Goal: Task Accomplishment & Management: Manage account settings

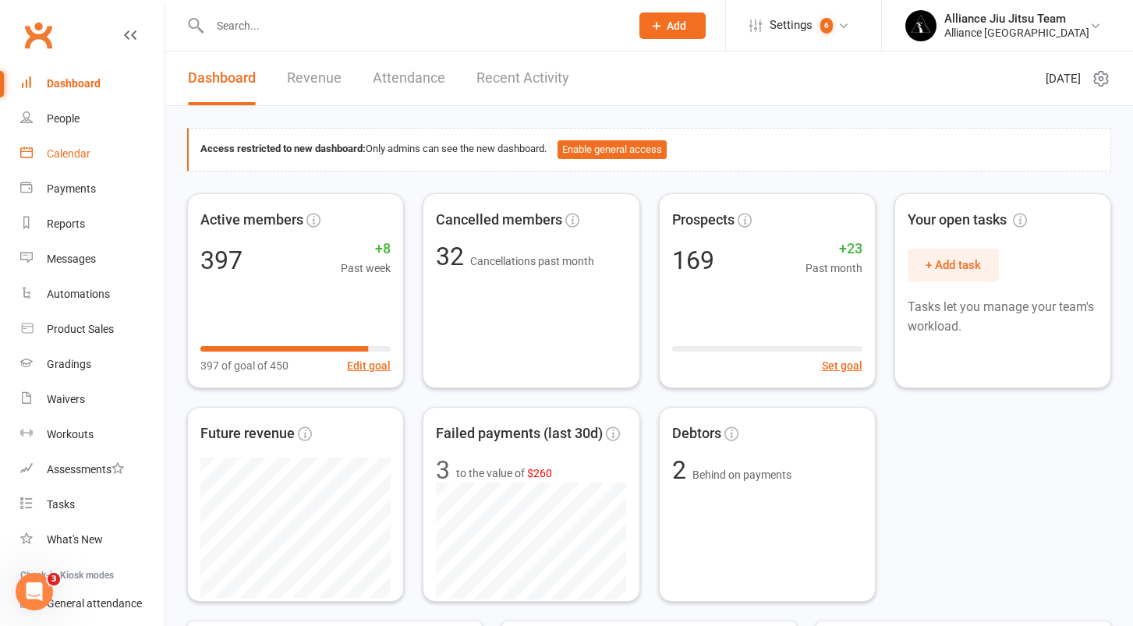
click at [69, 155] on div "Calendar" at bounding box center [69, 153] width 44 height 12
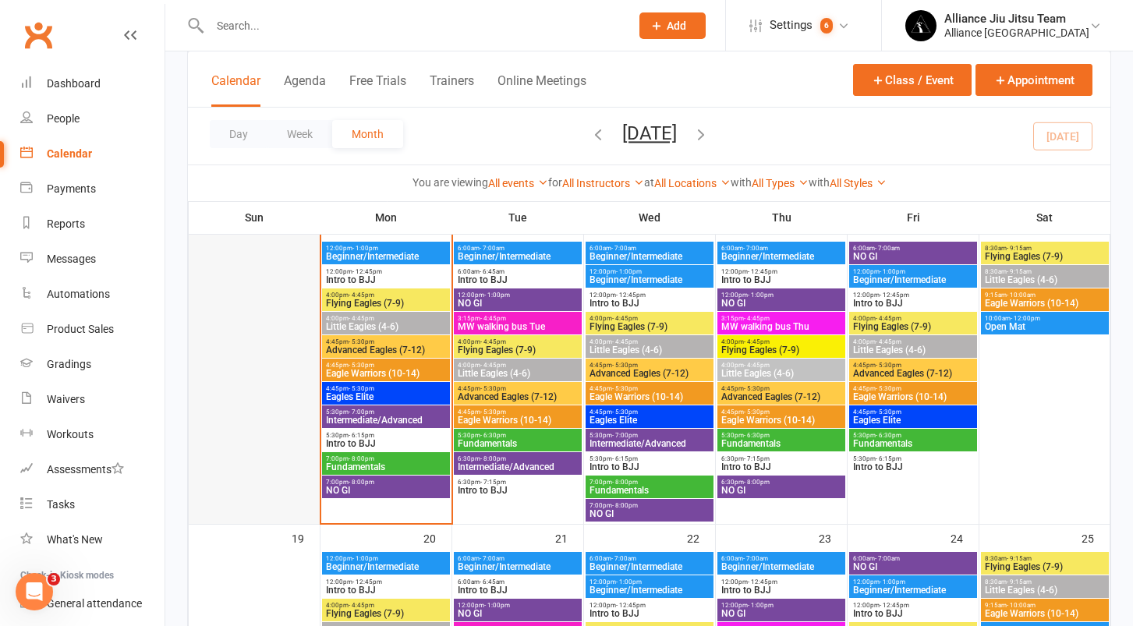
scroll to position [697, 0]
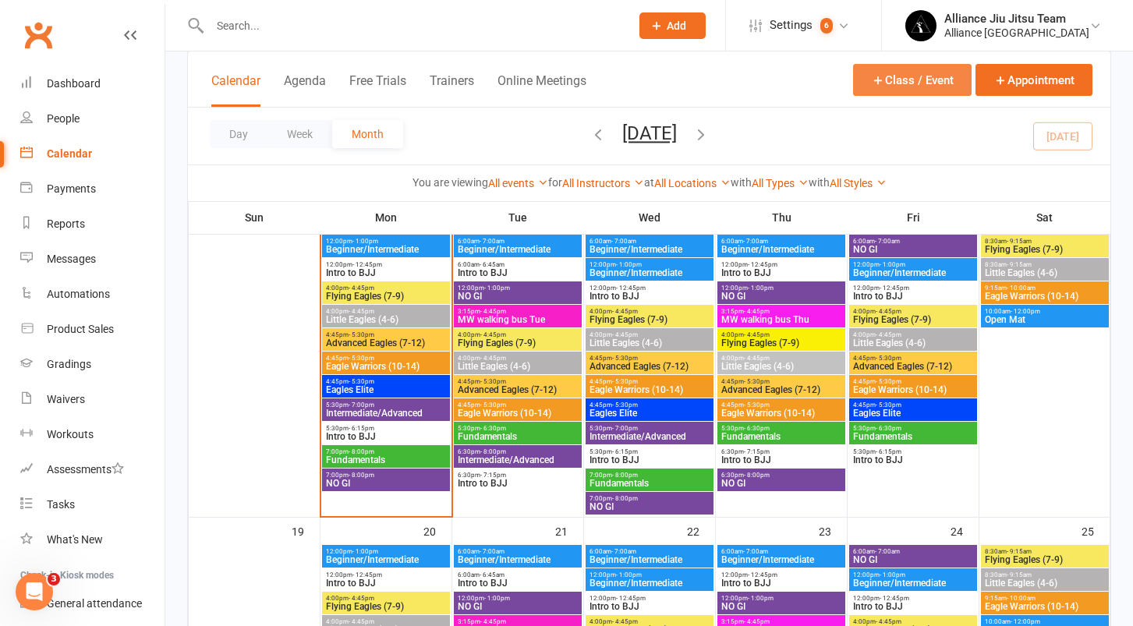
click at [904, 76] on button "Class / Event" at bounding box center [912, 80] width 119 height 32
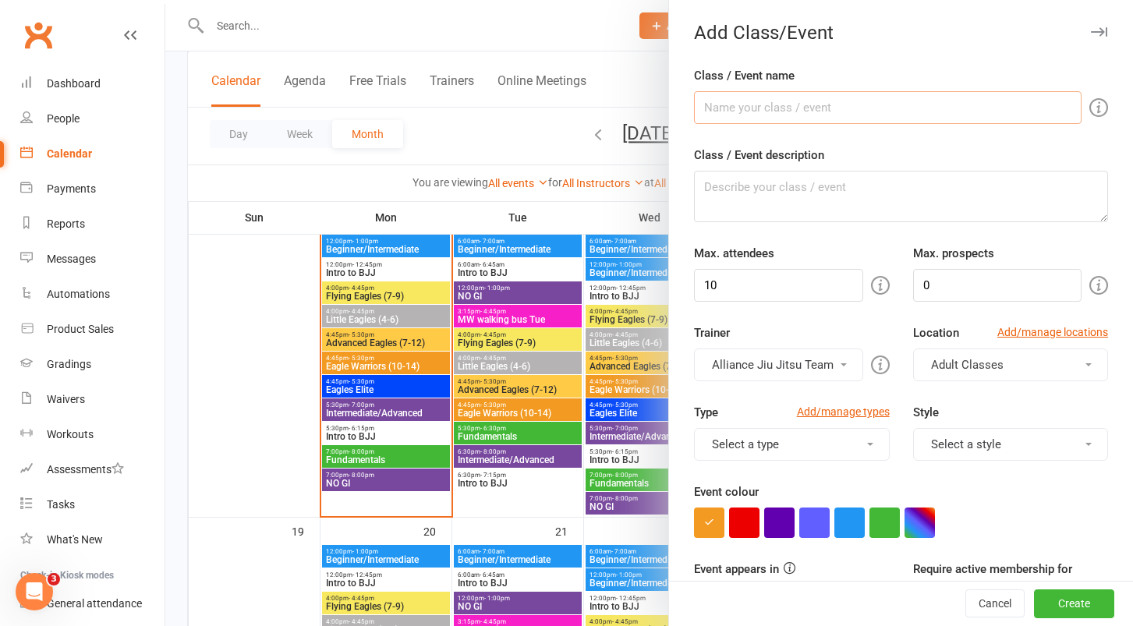
click at [794, 111] on input "Class / Event name" at bounding box center [888, 107] width 388 height 33
type input "Early Eagles"
click at [777, 285] on input "10" at bounding box center [778, 285] width 168 height 33
type input "50"
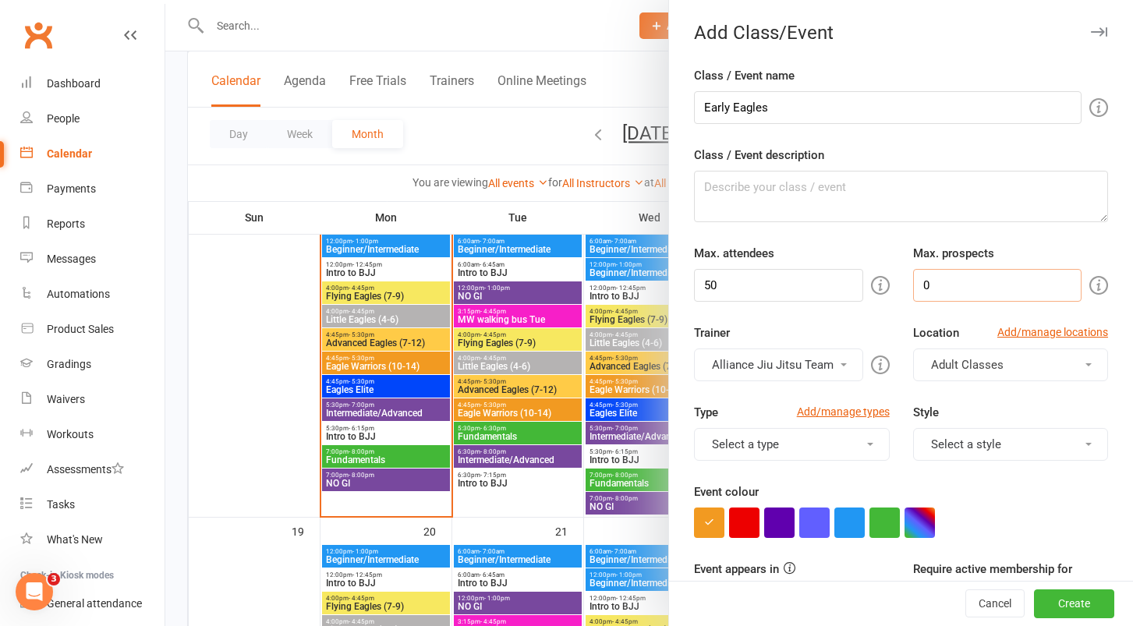
click at [937, 286] on input "0" at bounding box center [997, 285] width 168 height 33
type input "10"
click at [837, 364] on button "Alliance Jiu Jitsu Team" at bounding box center [778, 365] width 168 height 33
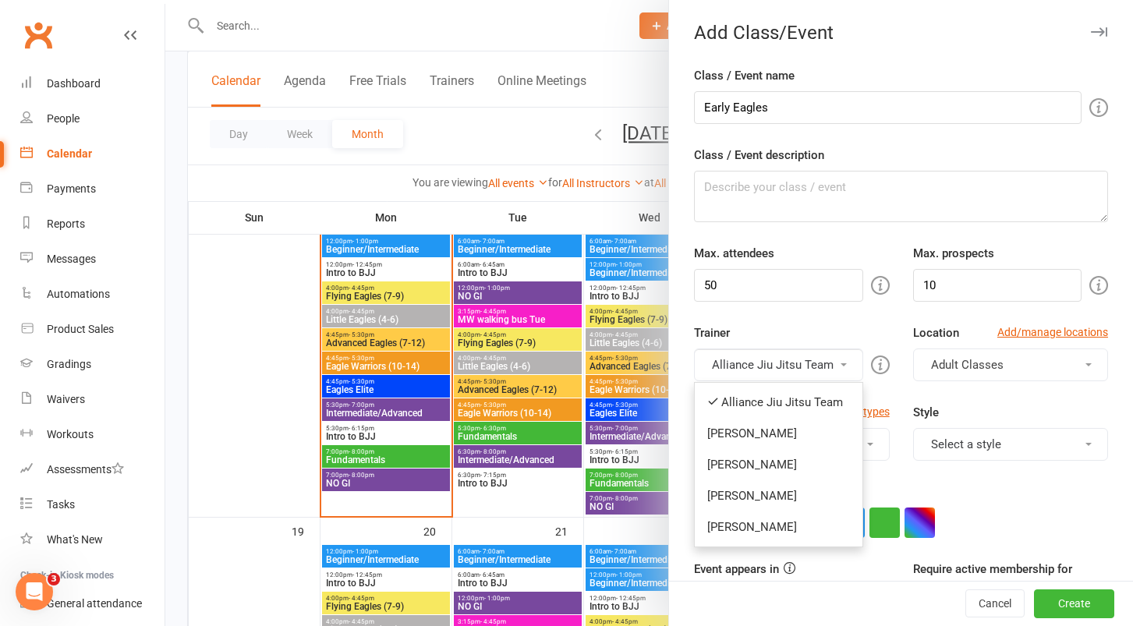
click at [859, 324] on div "Trainer Alliance Jiu Jitsu Team Alliance Jiu Jitsu Team [PERSON_NAME] [PERSON_N…" at bounding box center [791, 353] width 218 height 58
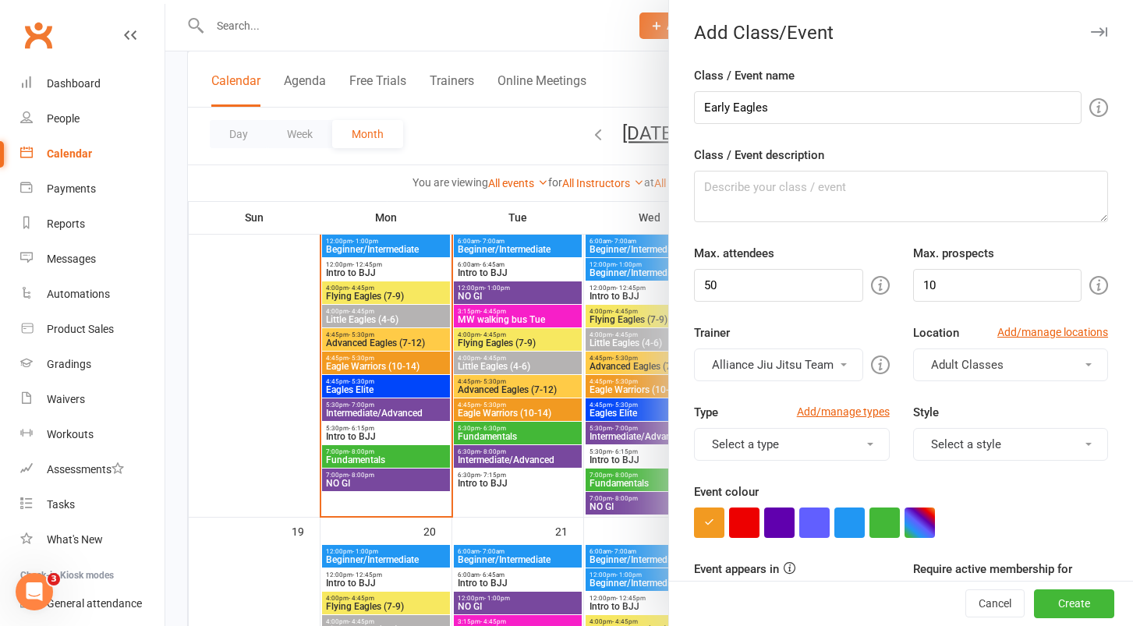
click at [1014, 365] on button "Adult Classes" at bounding box center [1010, 365] width 195 height 33
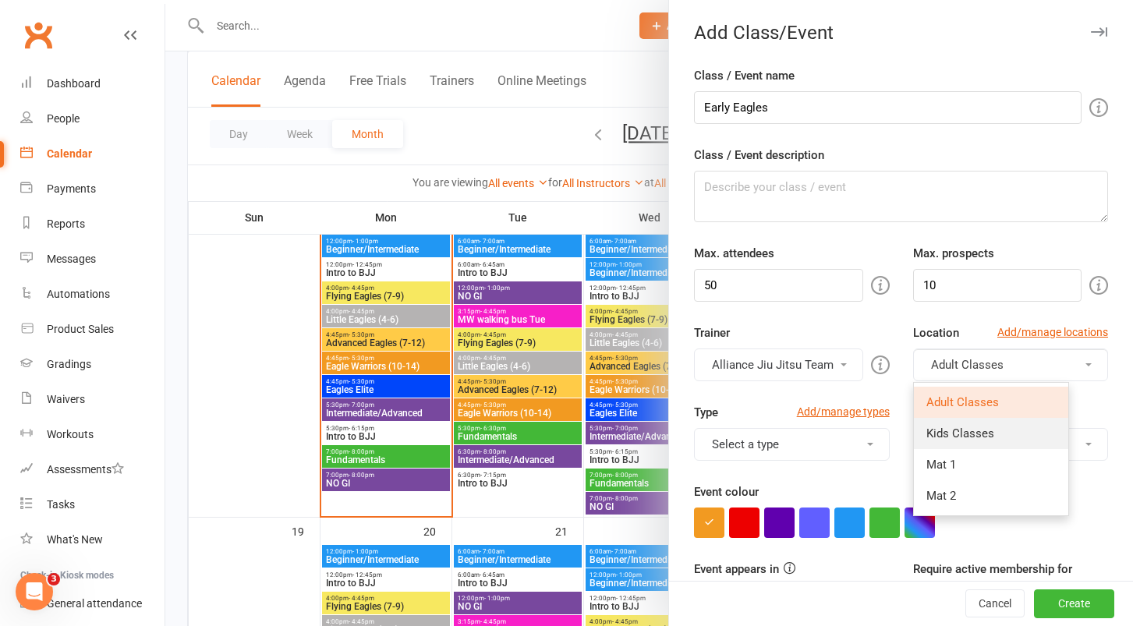
click at [952, 436] on span "Kids Classes" at bounding box center [960, 434] width 68 height 14
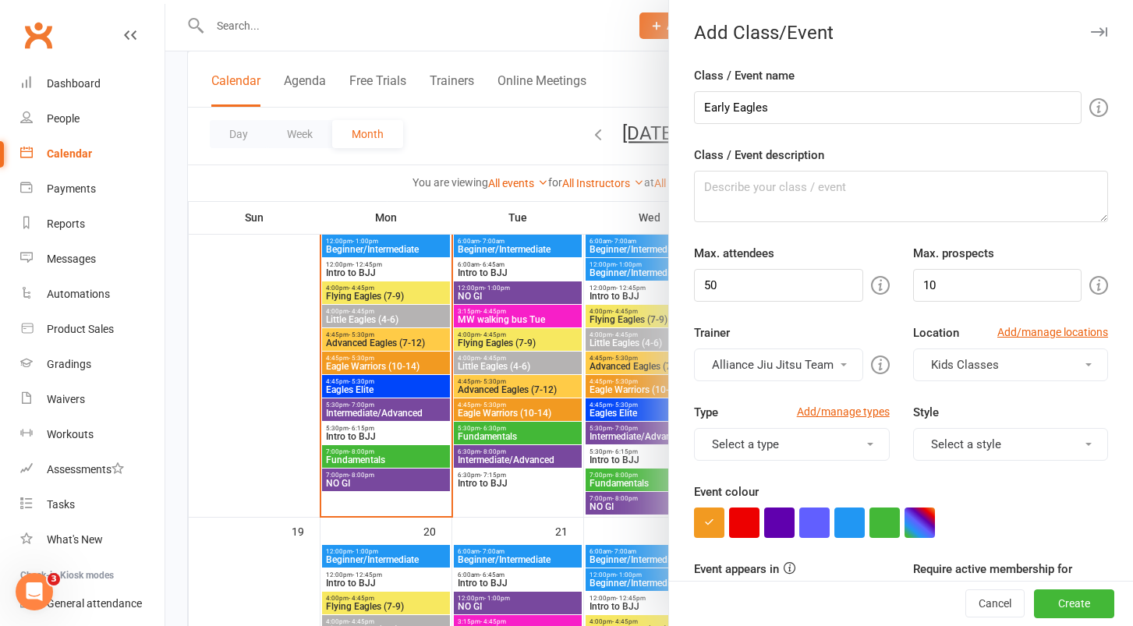
click at [829, 458] on button "Select a type" at bounding box center [791, 444] width 195 height 33
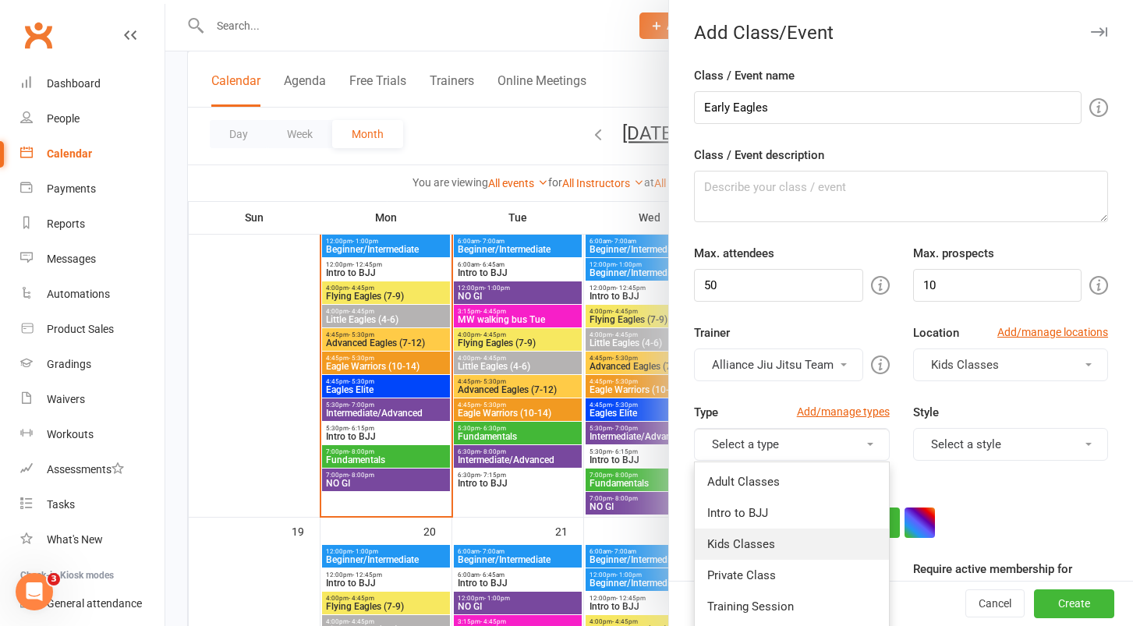
click at [759, 544] on link "Kids Classes" at bounding box center [791, 544] width 193 height 31
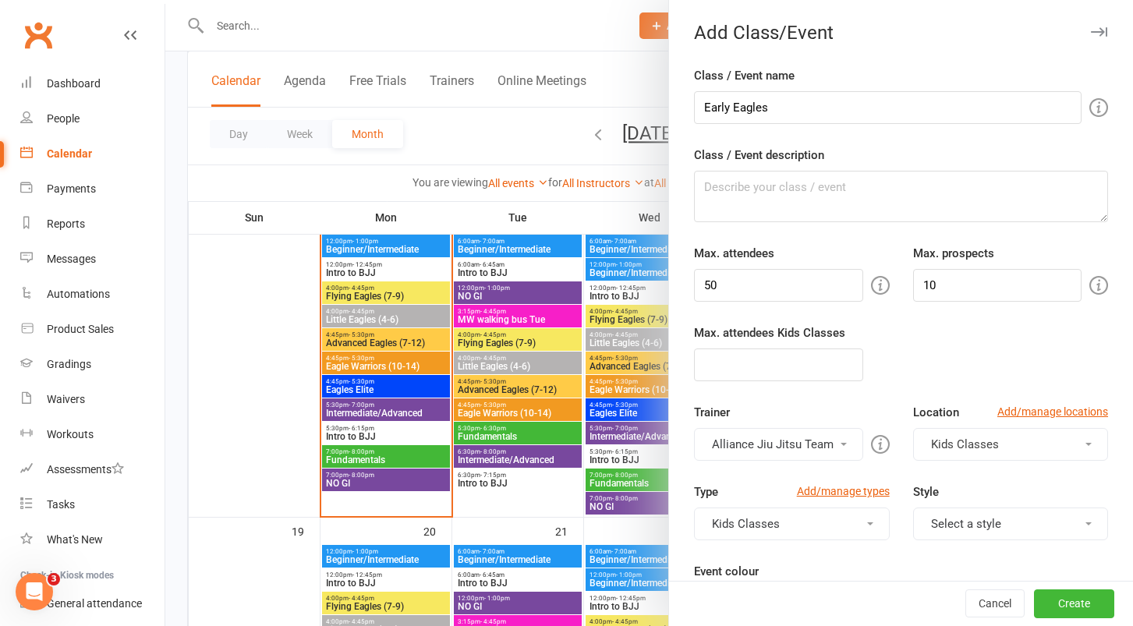
click at [1022, 444] on button "Kids Classes" at bounding box center [1010, 444] width 195 height 33
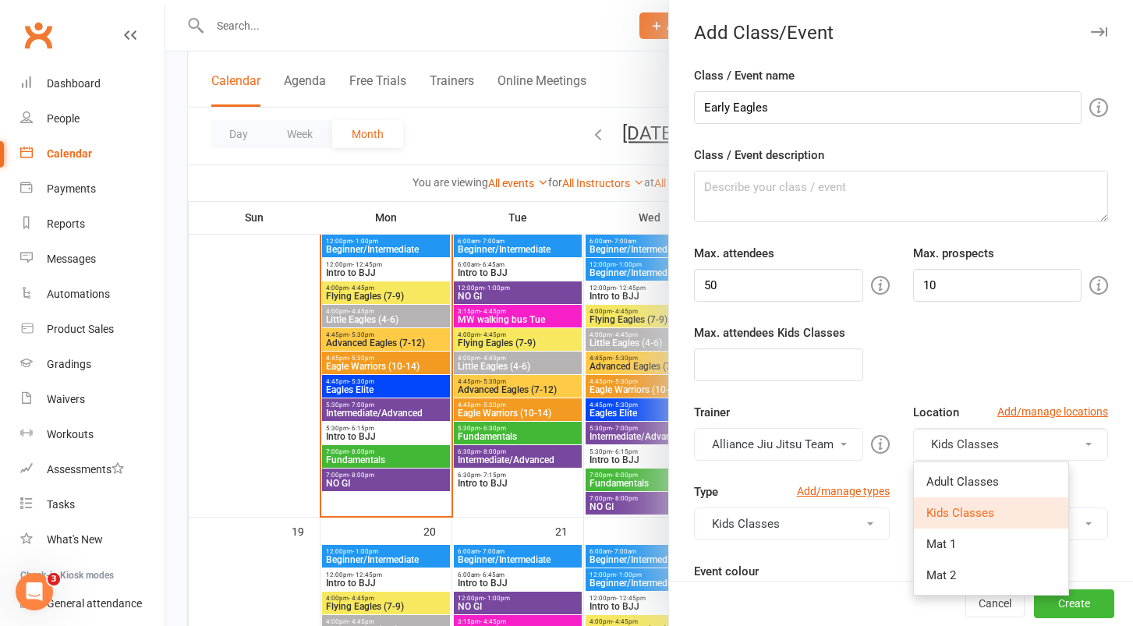
click at [965, 508] on span "Kids Classes" at bounding box center [960, 513] width 68 height 14
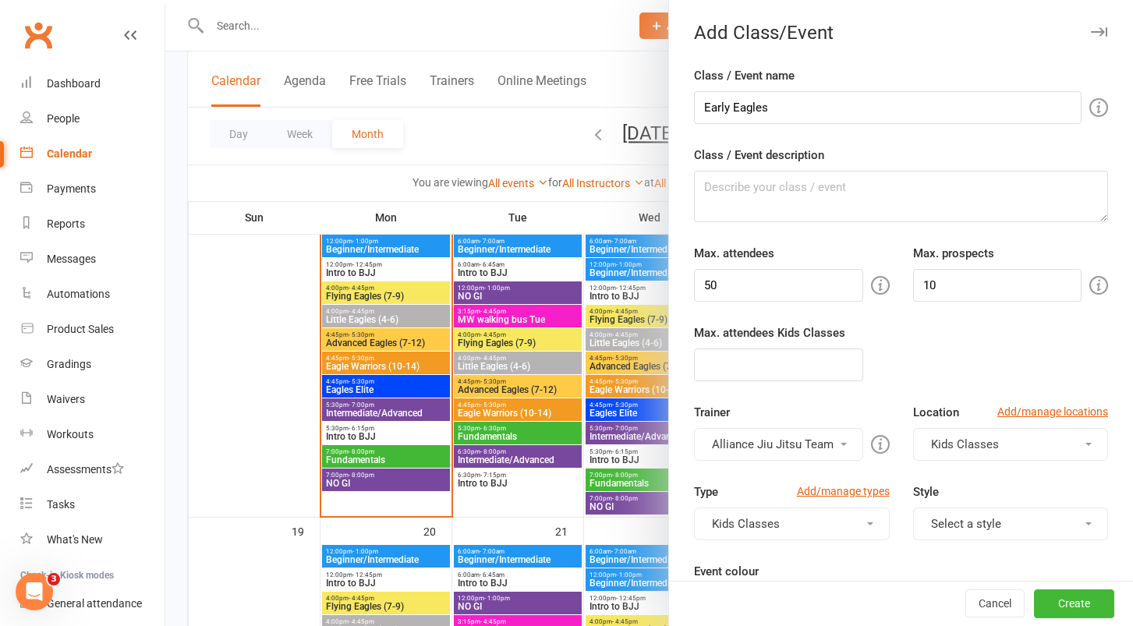
click at [956, 528] on button "Select a style" at bounding box center [1010, 524] width 195 height 33
click at [960, 588] on link "Kids" at bounding box center [1010, 592] width 193 height 31
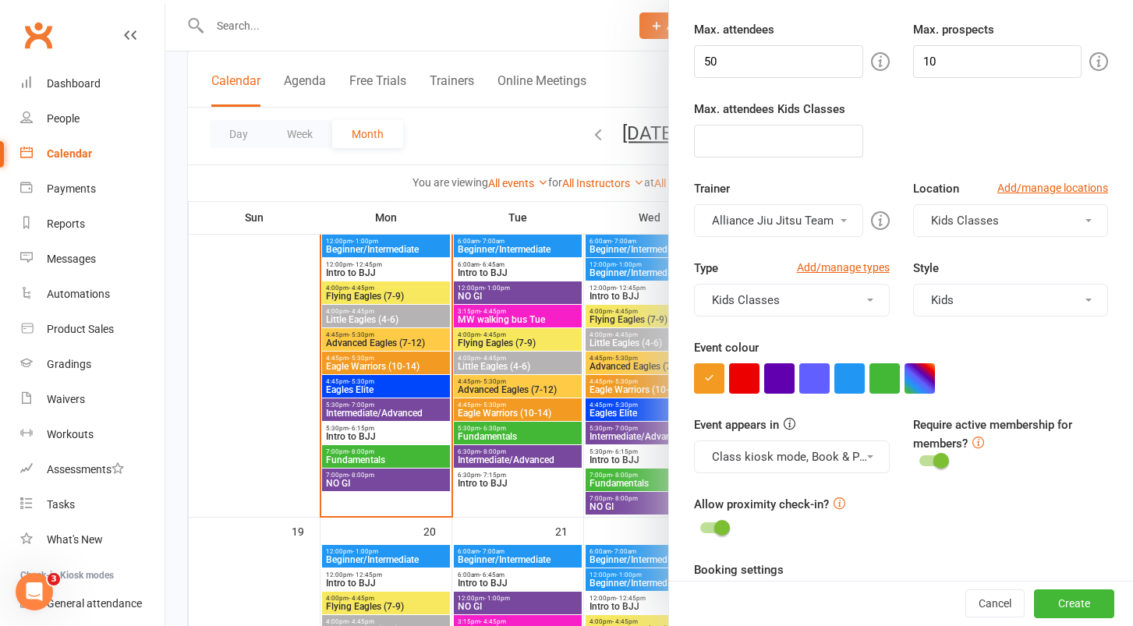
scroll to position [230, 0]
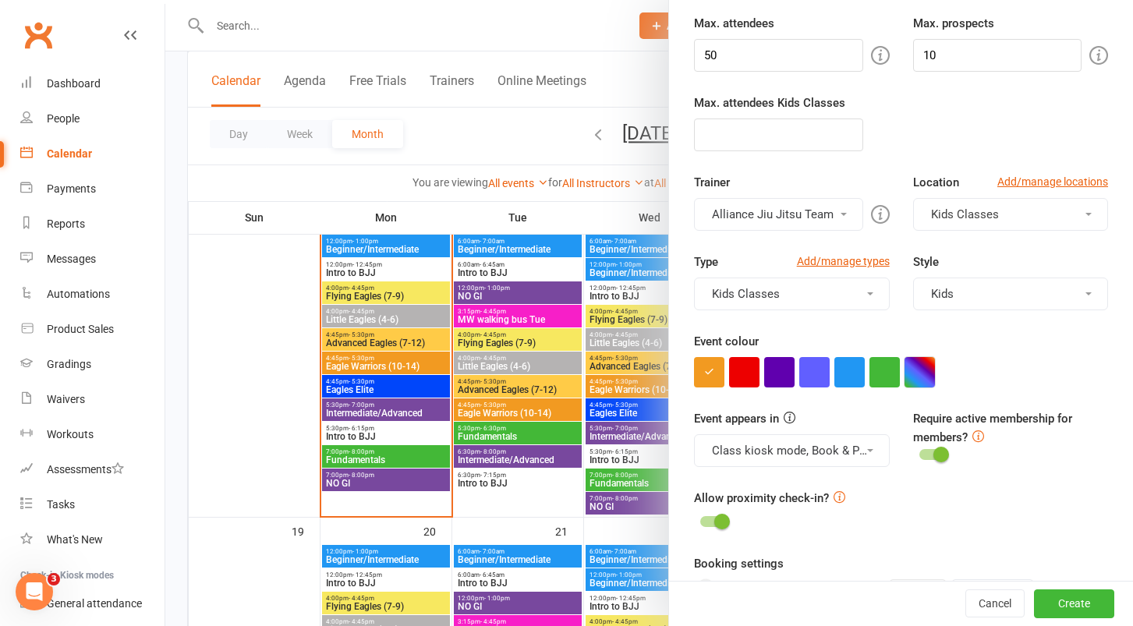
click at [932, 377] on button "button" at bounding box center [920, 372] width 30 height 30
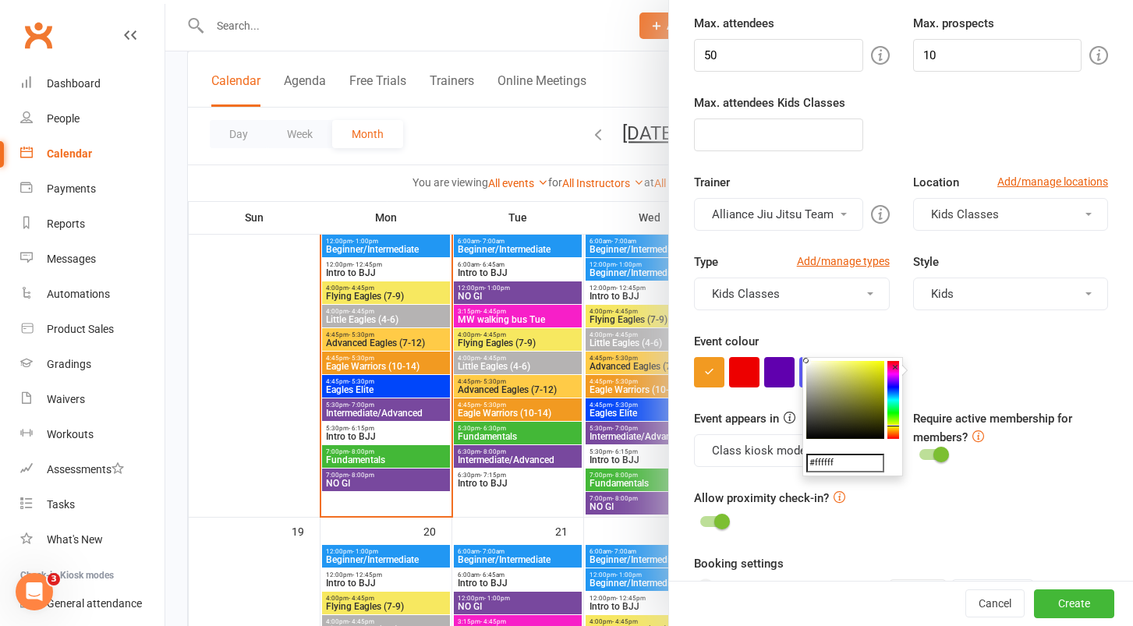
click at [896, 426] on colorpicker-hue at bounding box center [893, 400] width 12 height 78
click at [875, 368] on colorpicker-saturation at bounding box center [845, 400] width 78 height 78
type input "#f7fc00"
drag, startPoint x: 875, startPoint y: 368, endPoint x: 887, endPoint y: 362, distance: 13.9
click at [887, 362] on div "#f7fc00 ×" at bounding box center [852, 416] width 101 height 119
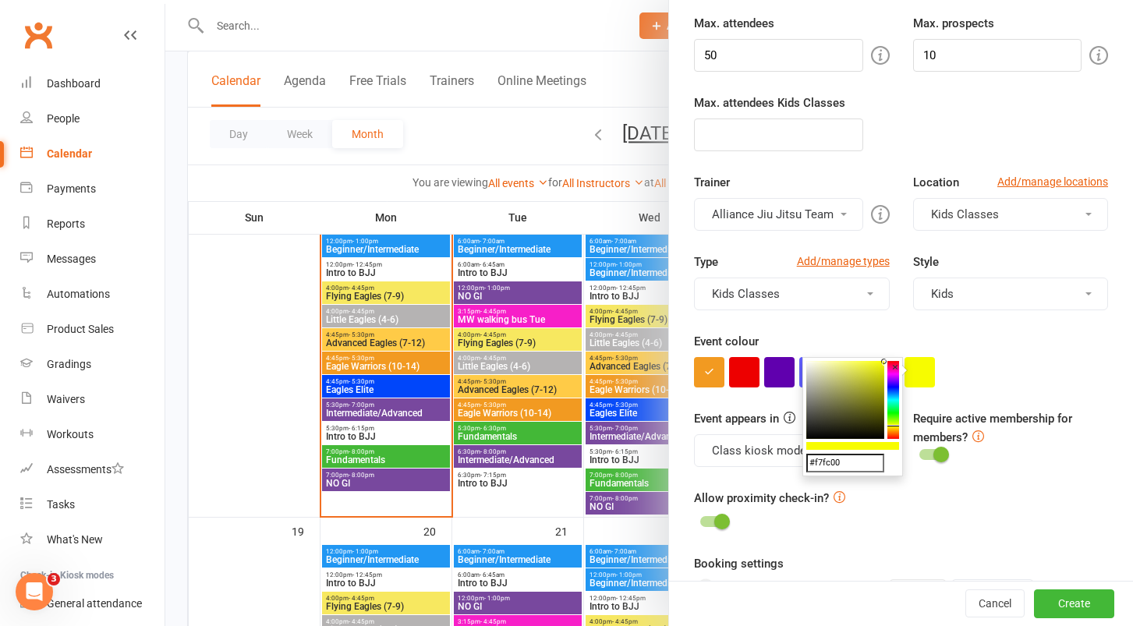
click at [976, 377] on div at bounding box center [901, 372] width 414 height 30
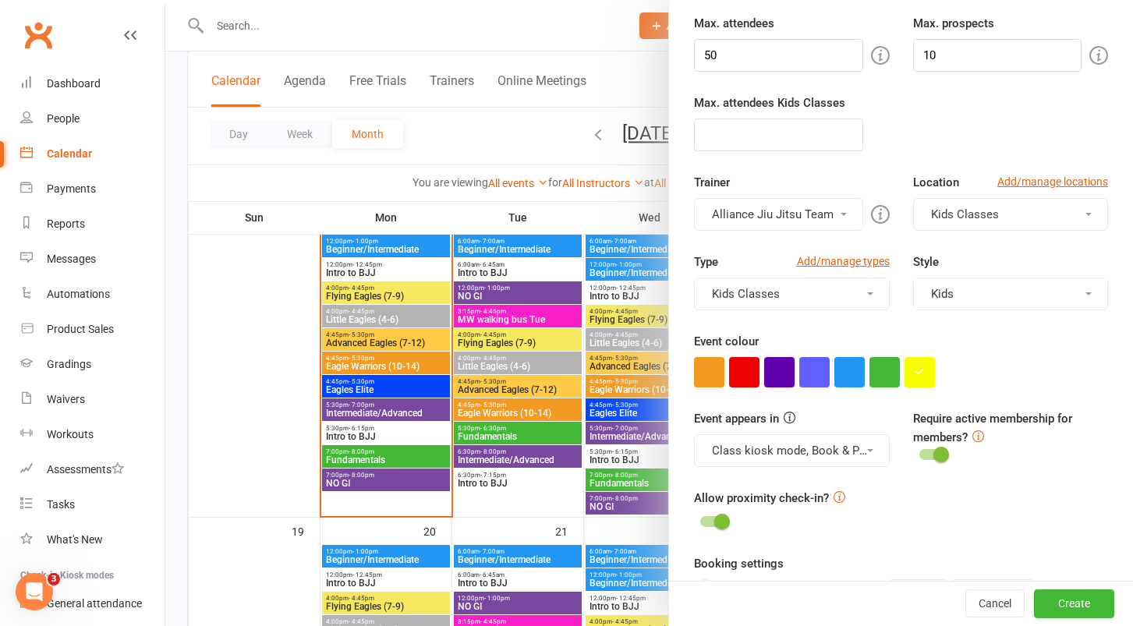
click at [931, 453] on div at bounding box center [932, 454] width 27 height 11
click at [919, 452] on input "checkbox" at bounding box center [919, 452] width 0 height 0
click at [937, 451] on div at bounding box center [932, 454] width 27 height 11
click at [919, 452] on input "checkbox" at bounding box center [919, 452] width 0 height 0
click at [718, 522] on span at bounding box center [722, 522] width 16 height 16
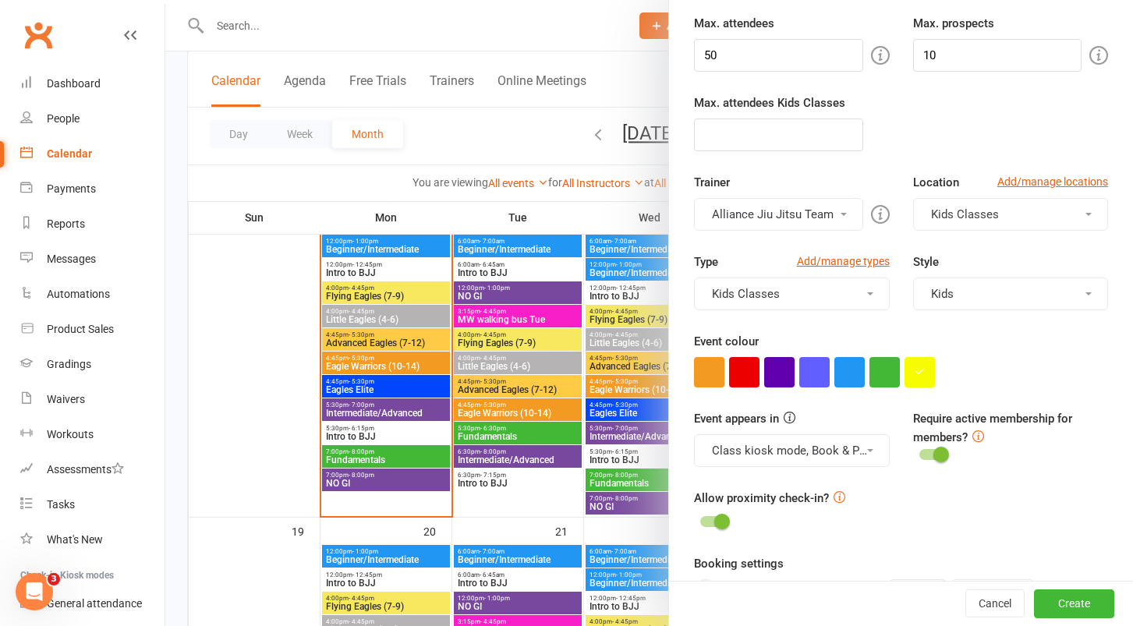
click at [700, 519] on input "checkbox" at bounding box center [700, 519] width 0 height 0
click at [713, 520] on span at bounding box center [706, 522] width 16 height 16
click at [700, 519] on input "checkbox" at bounding box center [700, 519] width 0 height 0
click at [864, 453] on button "Class kiosk mode, Book & Pay, Roll call, Clubworx website calendar and Mobile a…" at bounding box center [791, 450] width 195 height 33
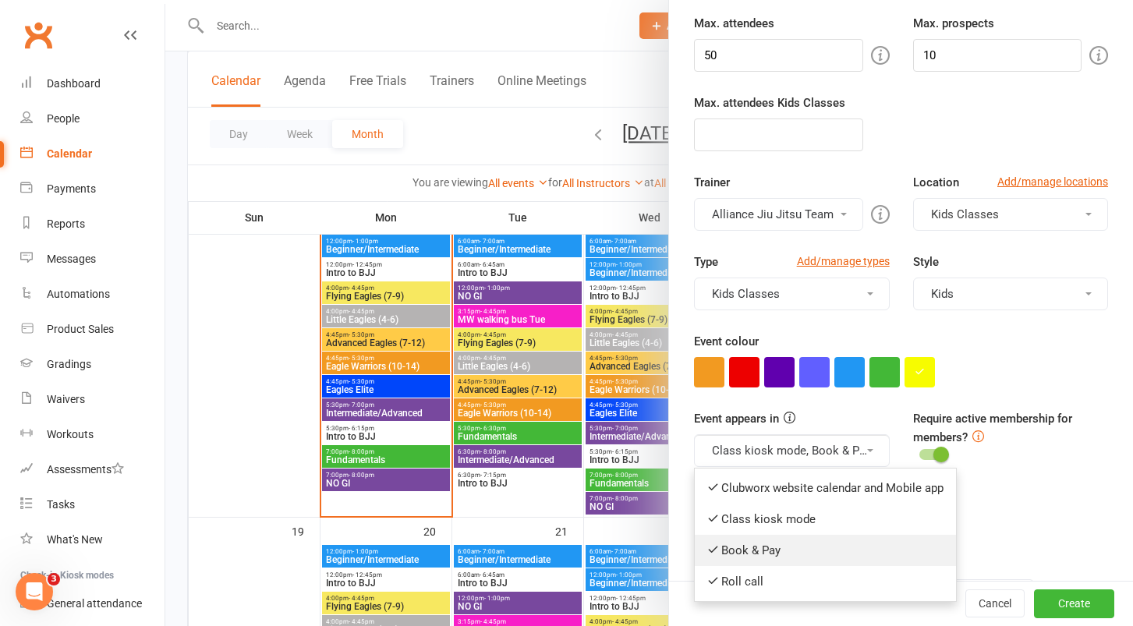
click at [782, 545] on link "Book & Pay" at bounding box center [825, 550] width 261 height 31
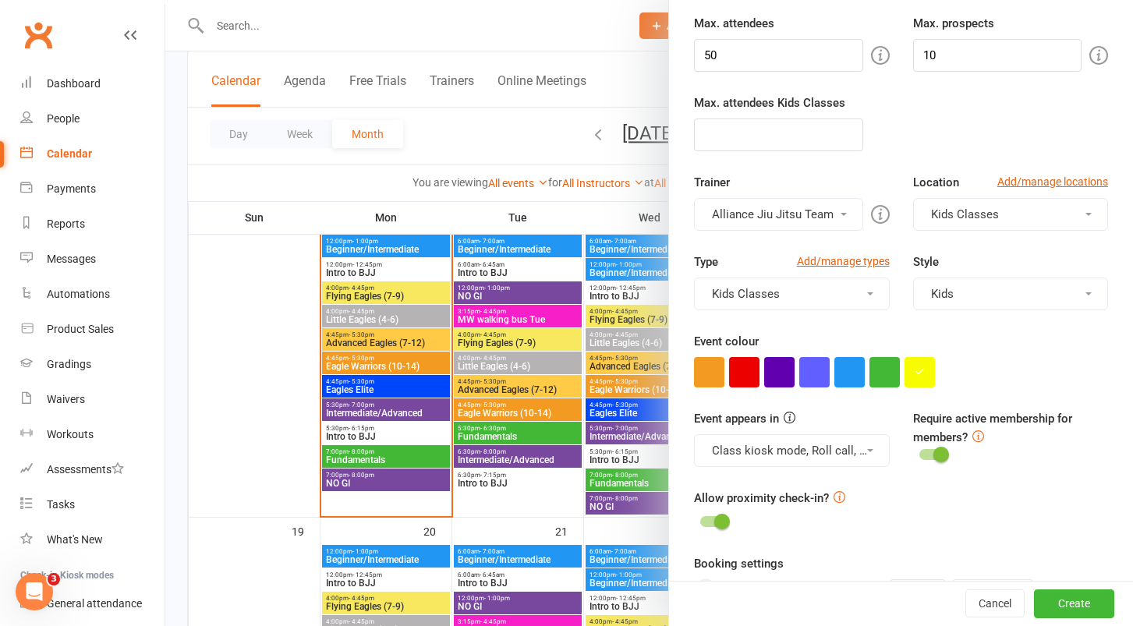
click at [853, 440] on button "Class kiosk mode, Roll call, Clubworx website calendar and Mobile app" at bounding box center [791, 450] width 195 height 33
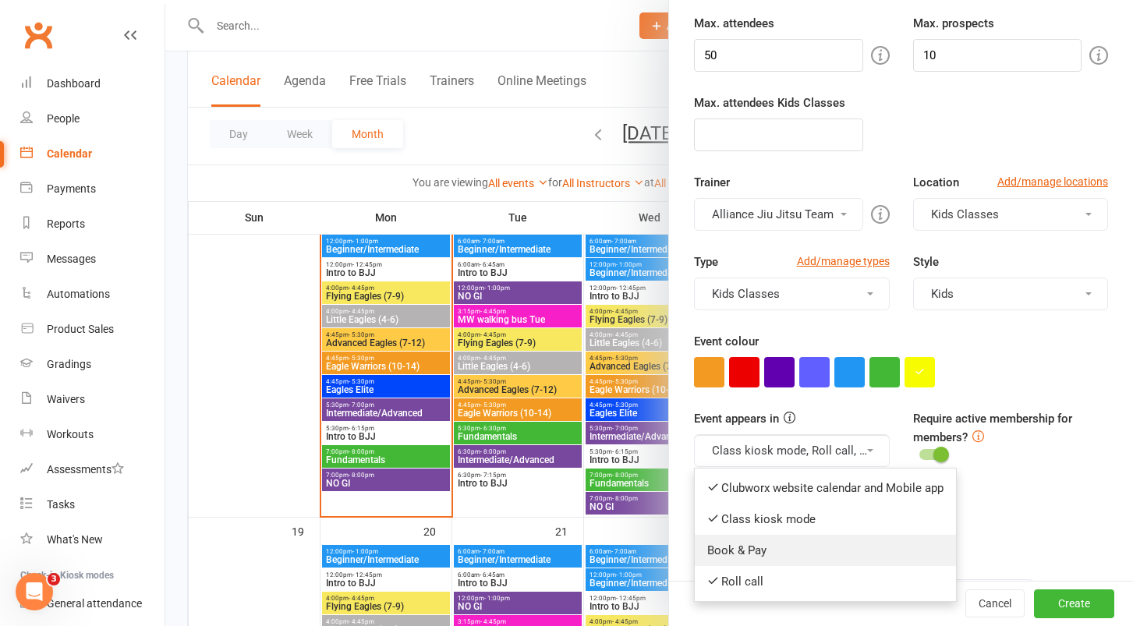
click at [751, 545] on link "Book & Pay" at bounding box center [825, 550] width 261 height 31
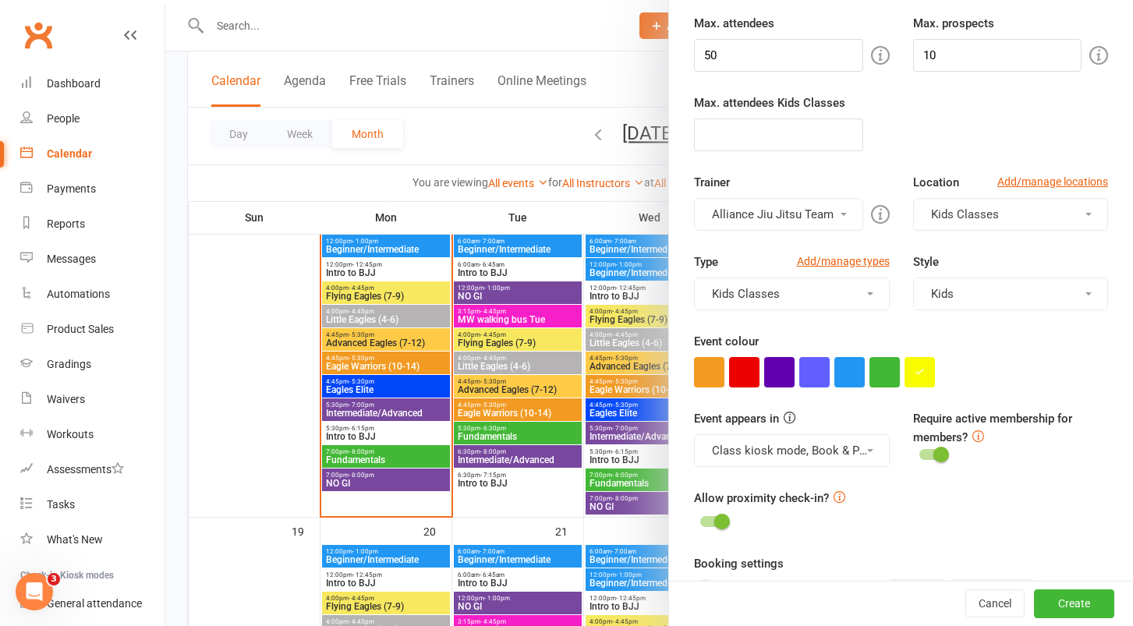
click at [846, 449] on button "Class kiosk mode, Book & Pay, Roll call, Clubworx website calendar and Mobile a…" at bounding box center [791, 450] width 195 height 33
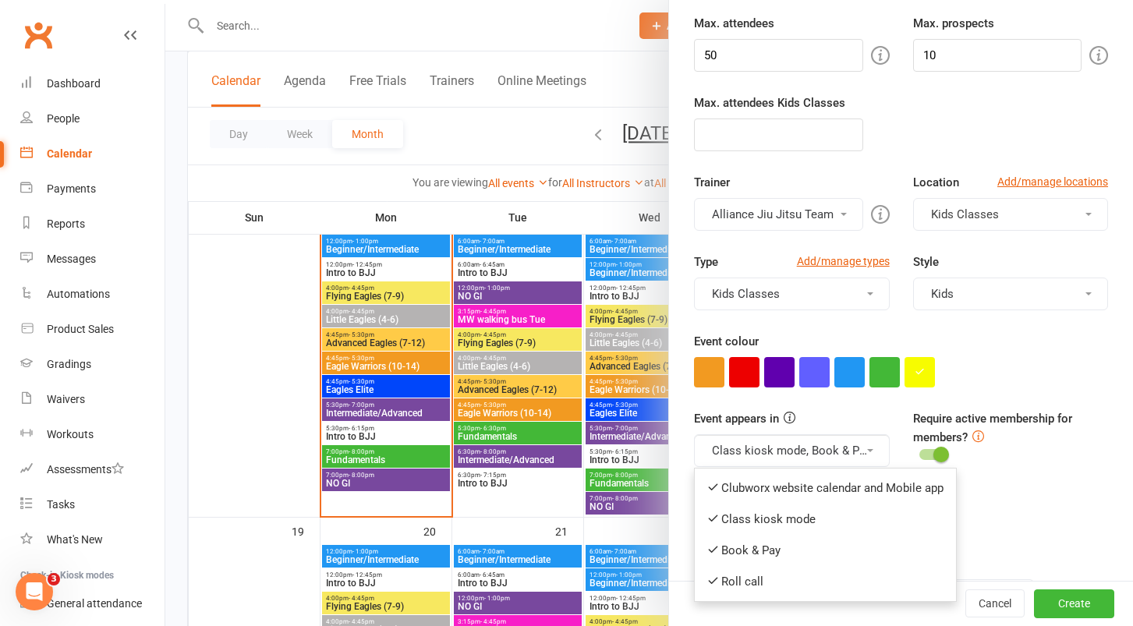
click at [1029, 501] on div "Allow proximity check-in?" at bounding box center [901, 511] width 414 height 44
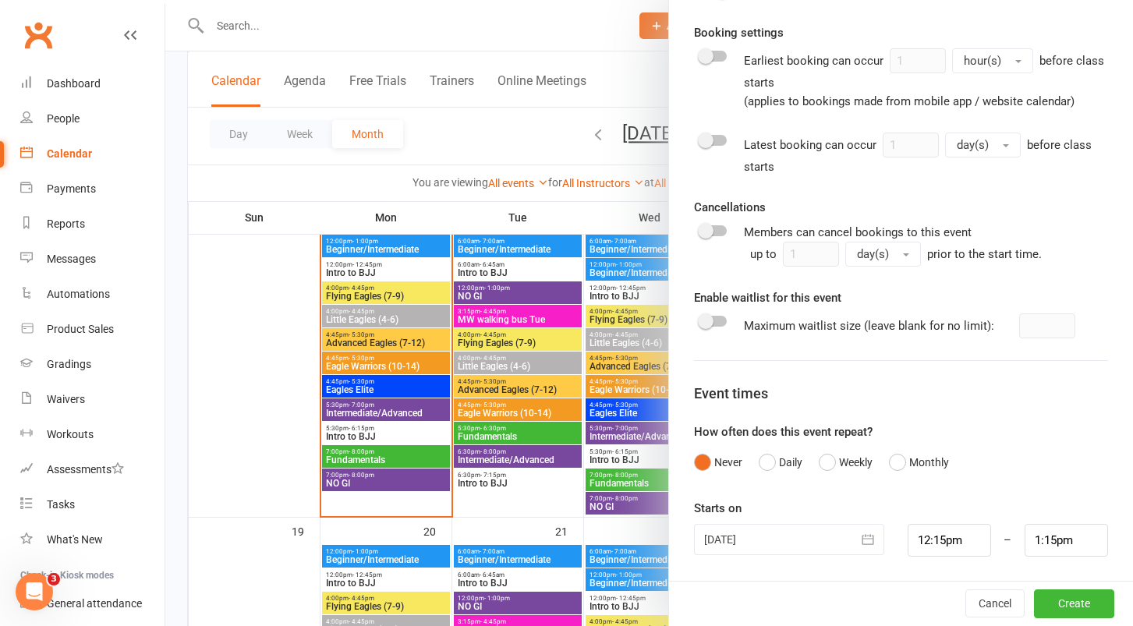
scroll to position [760, 0]
click at [829, 463] on button "Weekly" at bounding box center [846, 463] width 54 height 30
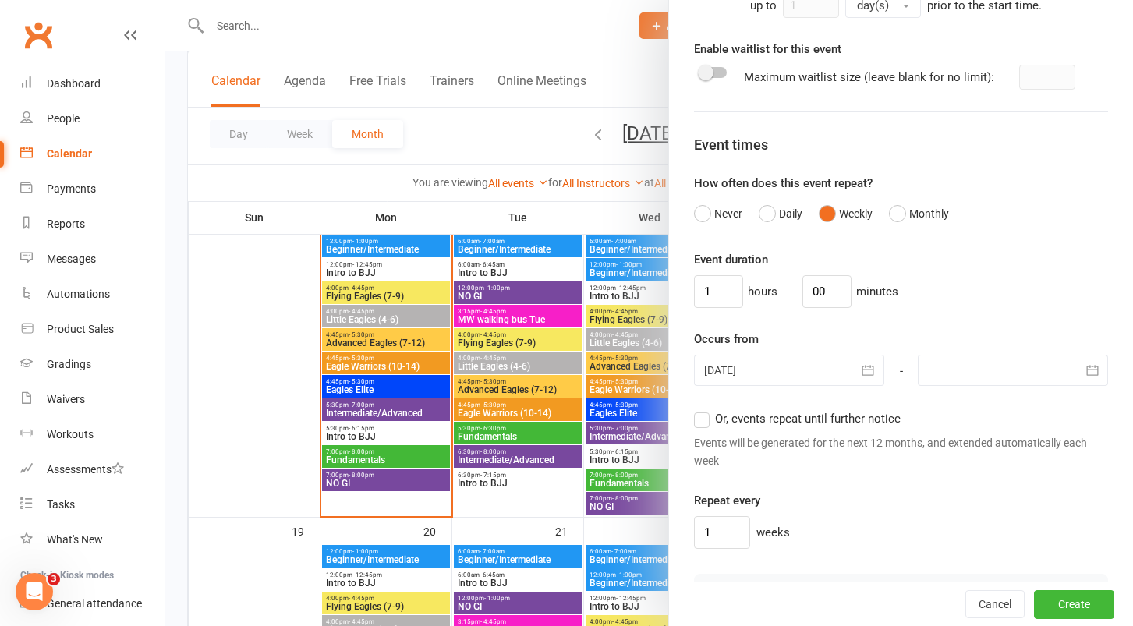
scroll to position [1019, 0]
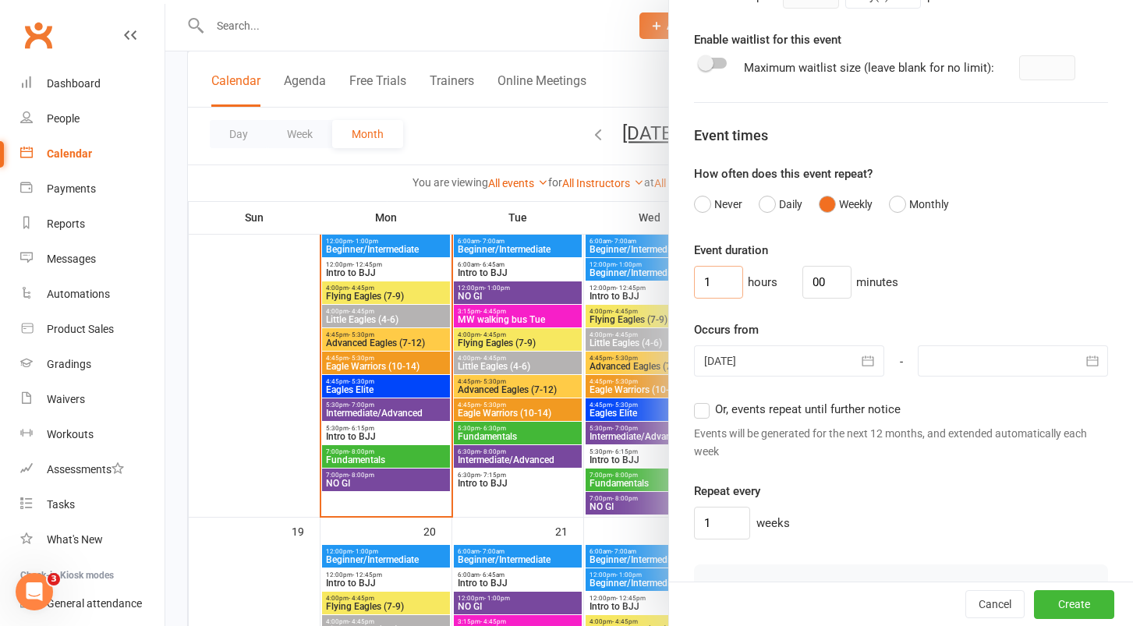
click at [726, 289] on input "1" at bounding box center [718, 282] width 49 height 33
type input "00"
click at [831, 285] on input "00" at bounding box center [826, 282] width 49 height 33
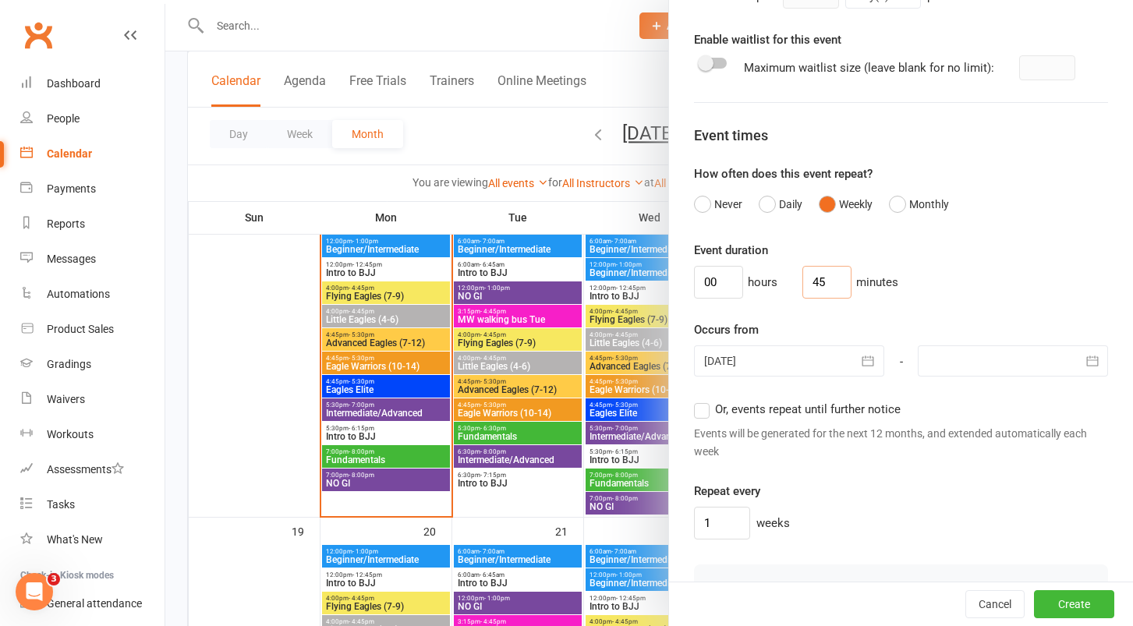
type input "45"
click at [889, 296] on div "00 hours 45 minutes" at bounding box center [901, 282] width 414 height 33
click at [866, 357] on icon "button" at bounding box center [868, 361] width 16 height 16
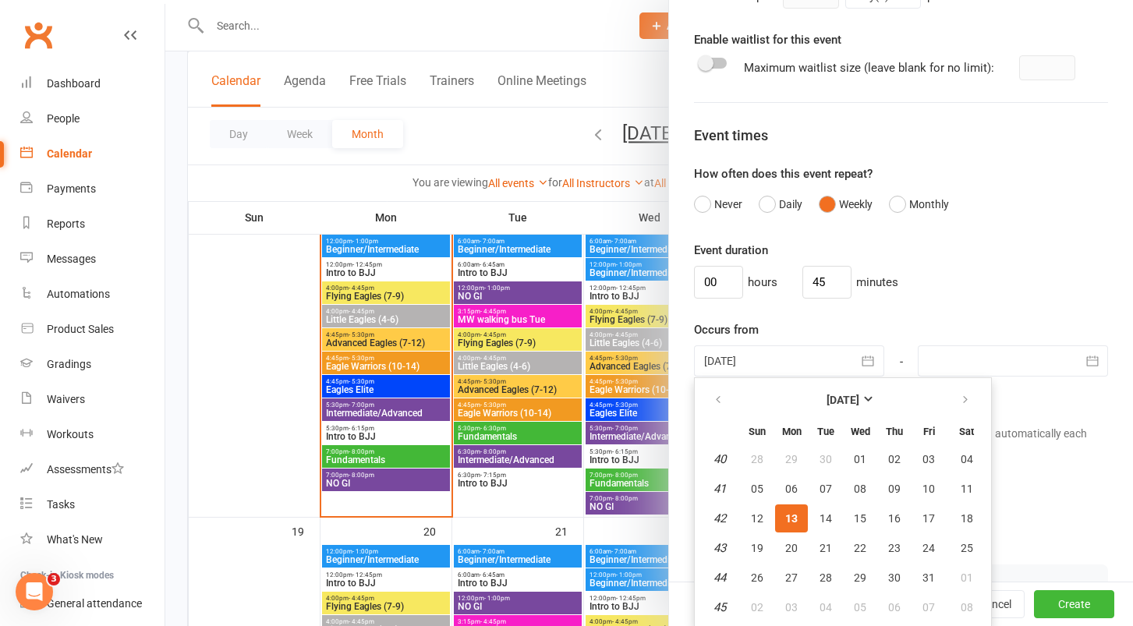
click at [793, 523] on span "13" at bounding box center [791, 518] width 12 height 12
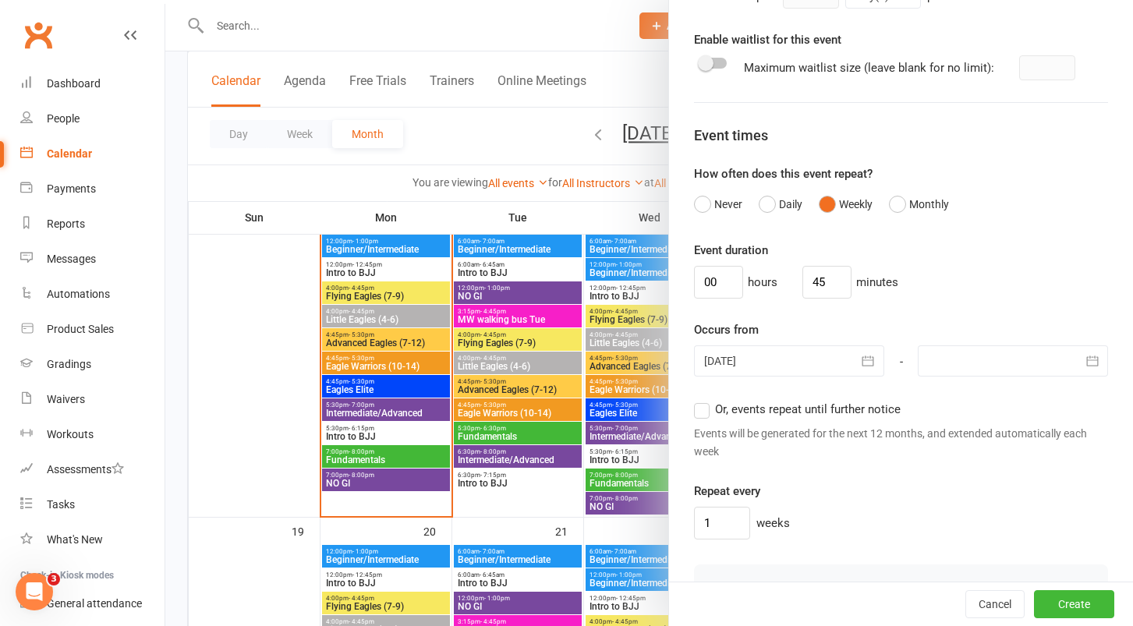
click at [704, 414] on label "Or, events repeat until further notice" at bounding box center [797, 409] width 207 height 19
click at [704, 400] on input "Or, events repeat until further notice" at bounding box center [699, 400] width 10 height 0
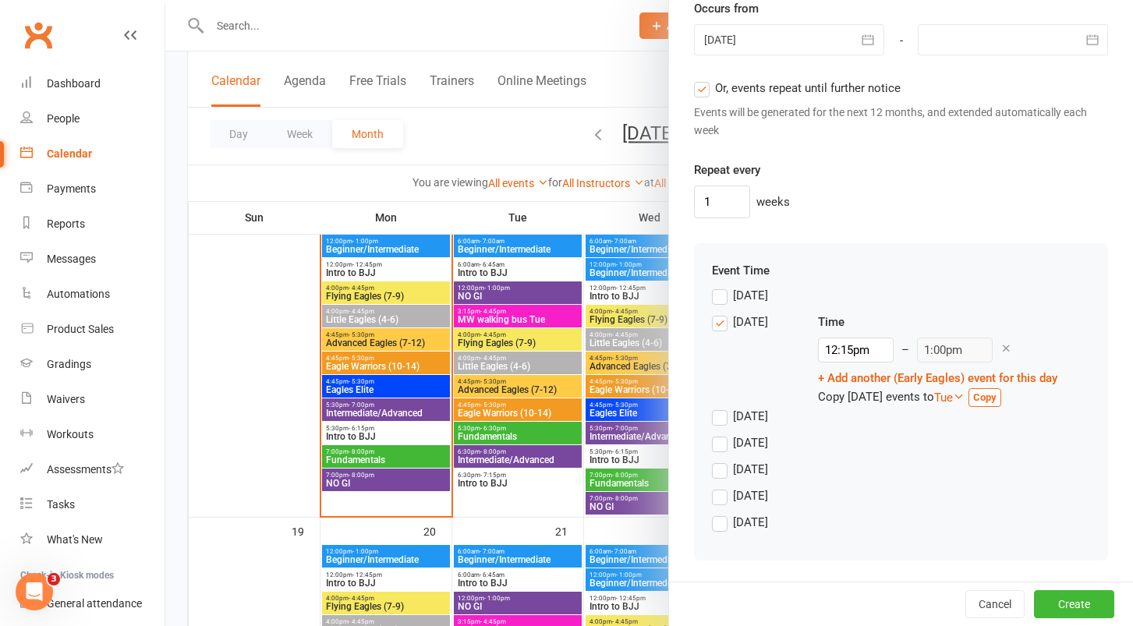
scroll to position [1340, 0]
click at [857, 349] on input "12:15pm" at bounding box center [856, 350] width 76 height 25
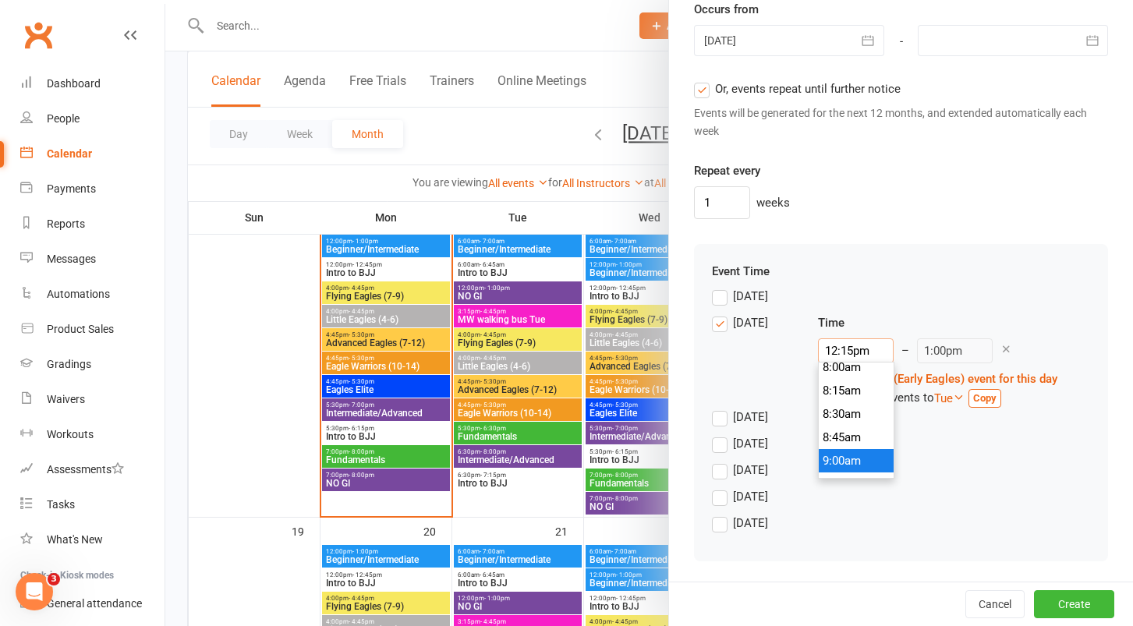
scroll to position [748, 0]
type input "8:00am"
type input "8:45am"
click at [859, 380] on li "8:00am" at bounding box center [856, 374] width 75 height 23
click at [965, 396] on icon at bounding box center [959, 397] width 12 height 12
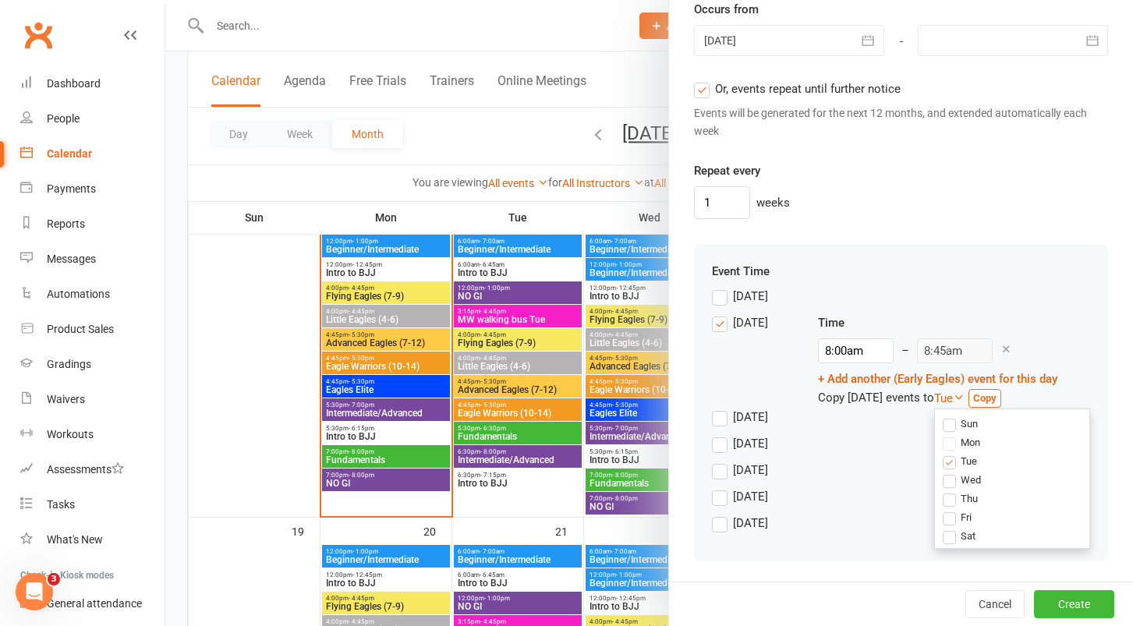
click at [968, 477] on label "Wed" at bounding box center [962, 480] width 38 height 16
click at [953, 472] on input "Wed" at bounding box center [948, 472] width 10 height 0
click at [965, 498] on label "Thu" at bounding box center [960, 498] width 35 height 16
click at [953, 490] on input "Thu" at bounding box center [948, 490] width 10 height 0
click at [965, 512] on label "Fri" at bounding box center [957, 517] width 29 height 16
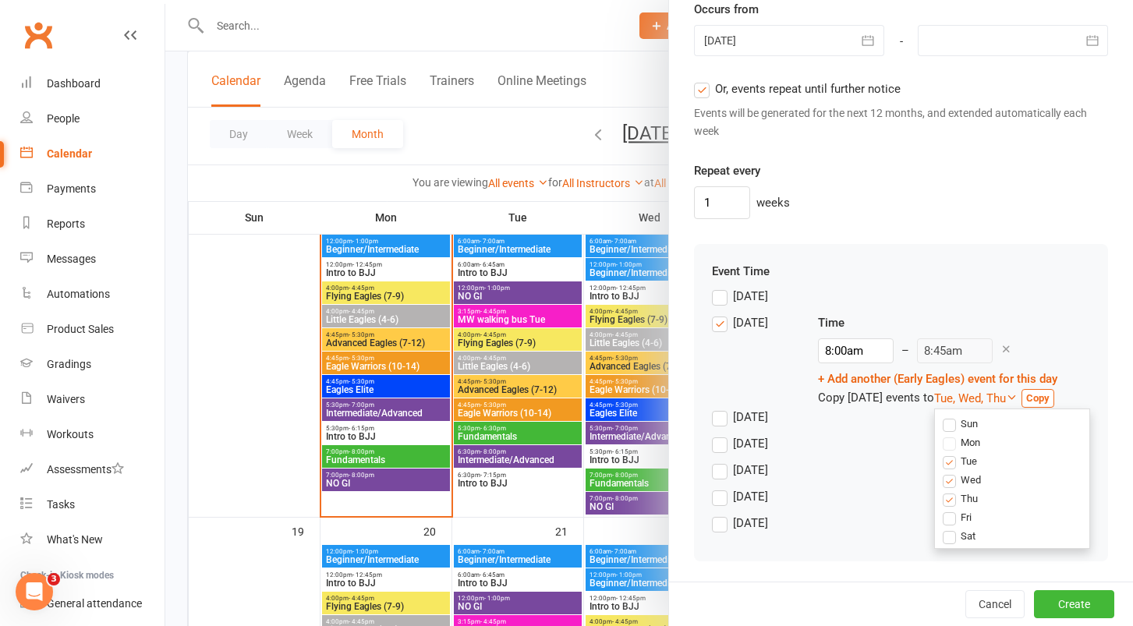
click at [953, 509] on input "Fri" at bounding box center [948, 509] width 10 height 0
click at [1045, 404] on strong "Copy" at bounding box center [1056, 398] width 23 height 12
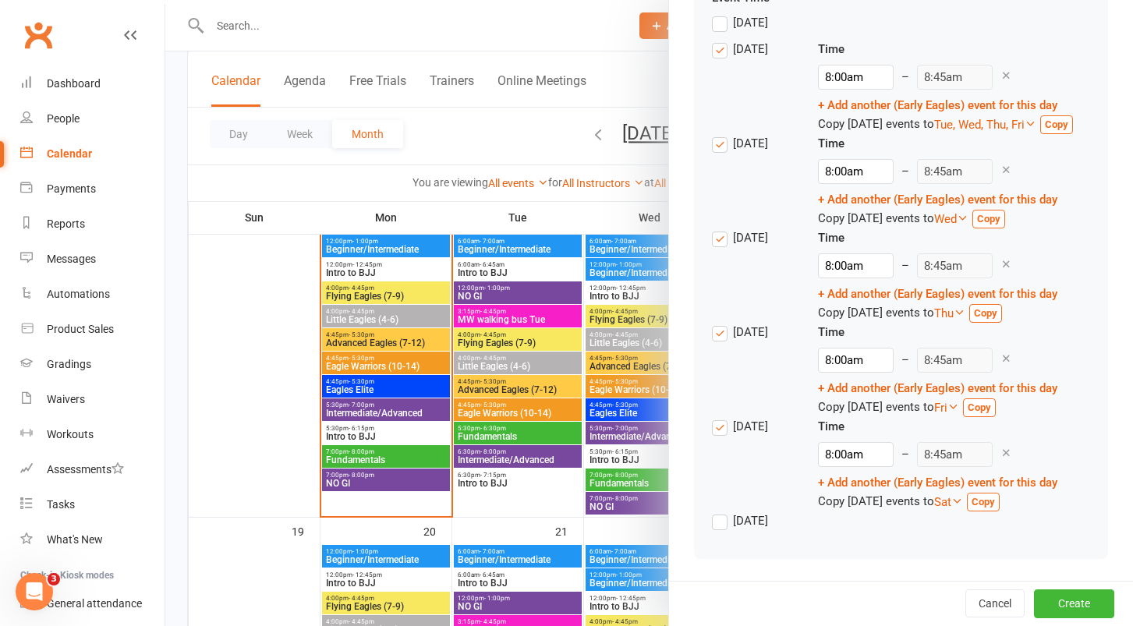
scroll to position [1638, 0]
click at [1076, 600] on button "Create" at bounding box center [1074, 604] width 80 height 28
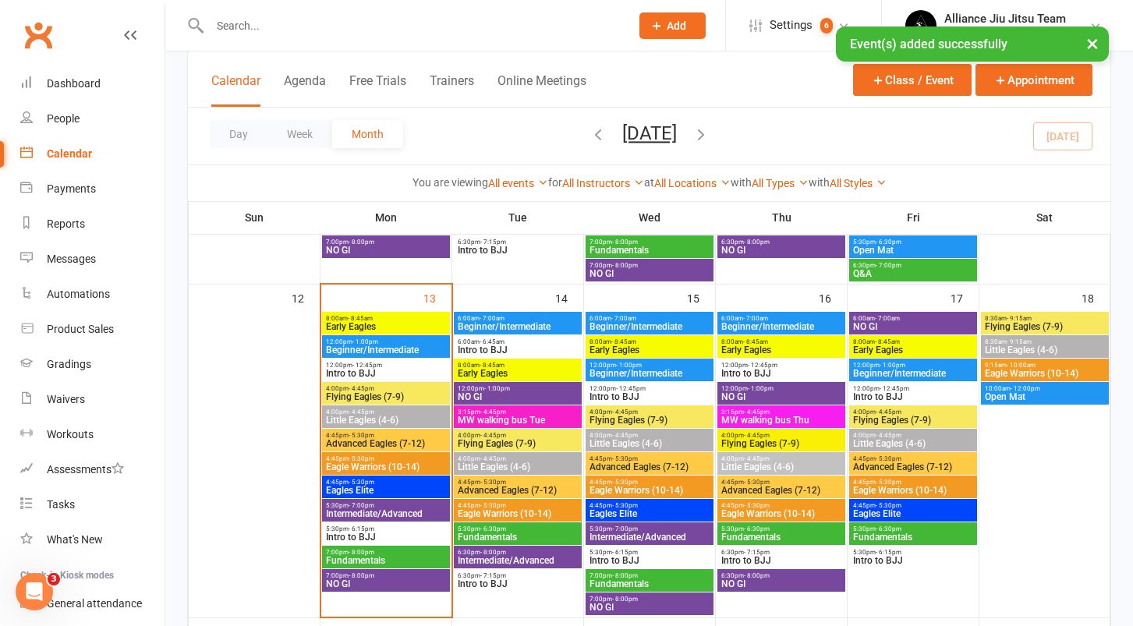
scroll to position [611, 0]
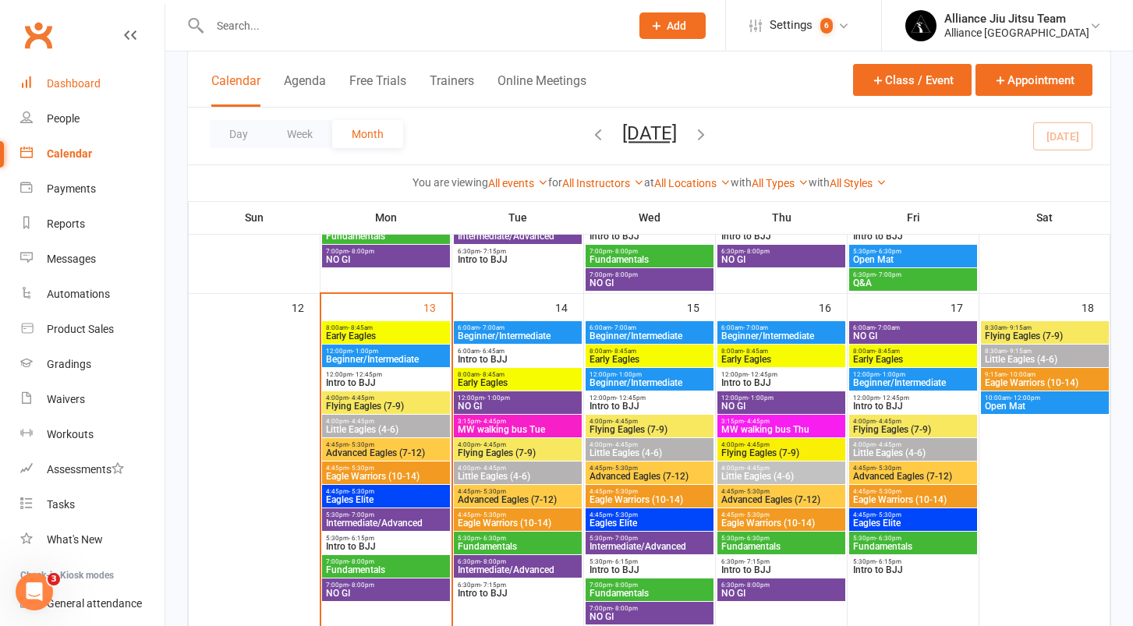
click at [86, 85] on div "Dashboard" at bounding box center [74, 83] width 54 height 12
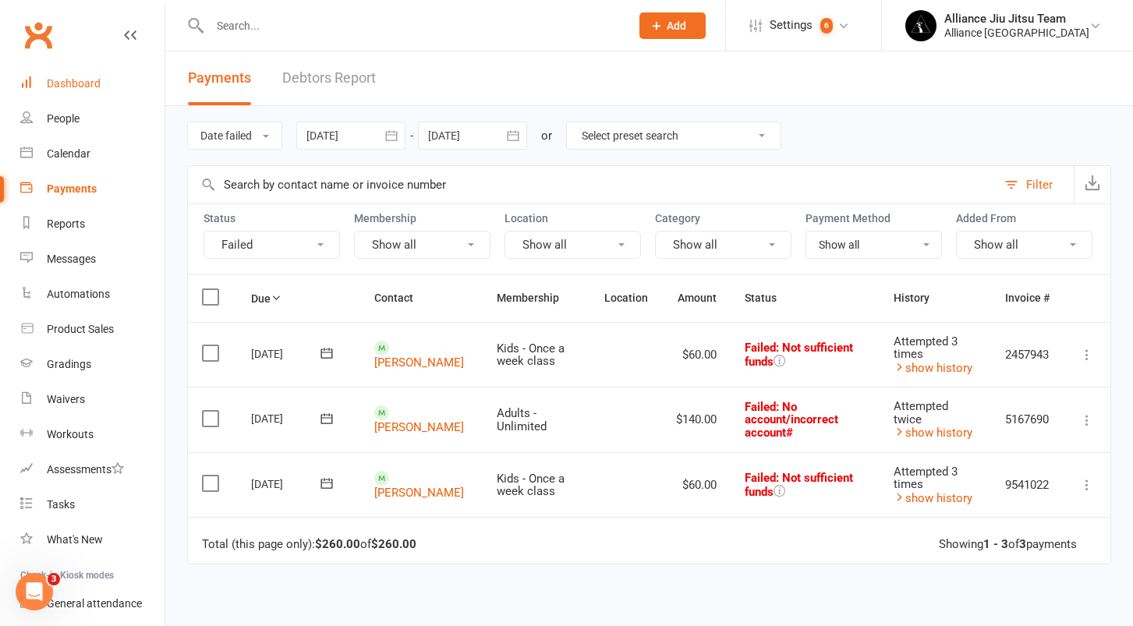
click at [85, 75] on link "Dashboard" at bounding box center [92, 83] width 144 height 35
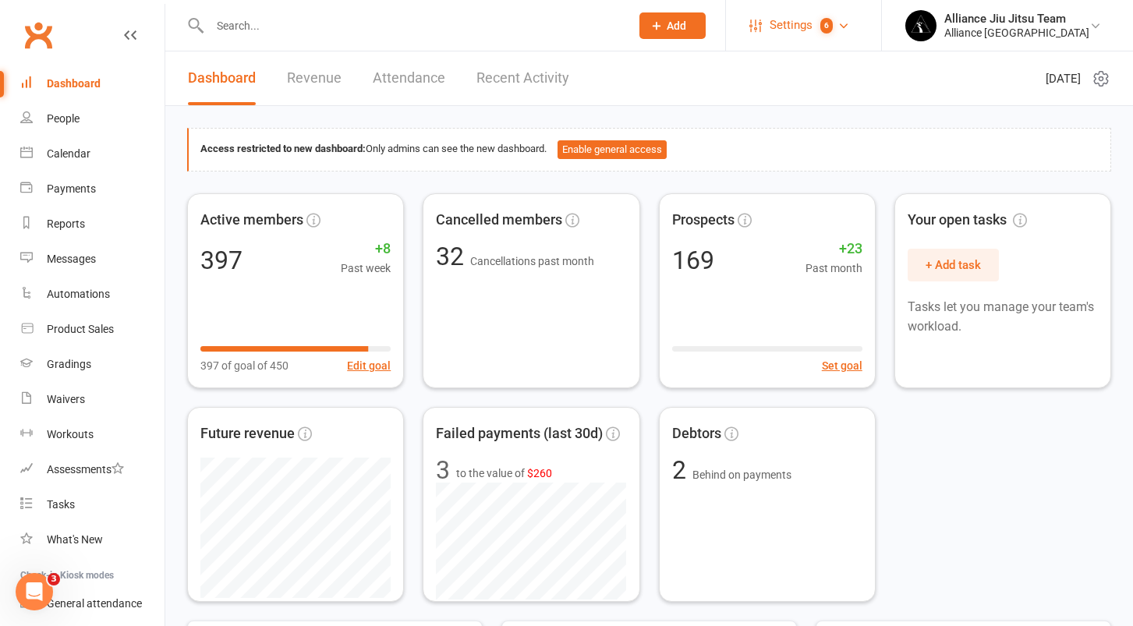
click at [813, 31] on span "Settings" at bounding box center [791, 25] width 43 height 35
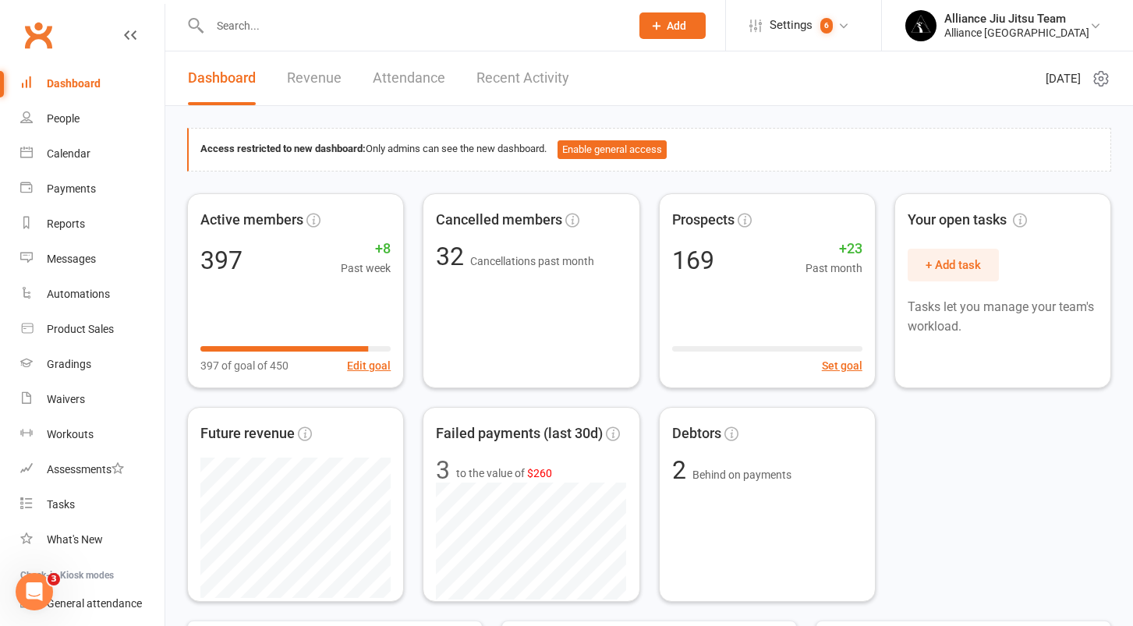
click at [76, 83] on div "Dashboard" at bounding box center [74, 83] width 54 height 12
click at [408, 33] on input "text" at bounding box center [412, 26] width 414 height 22
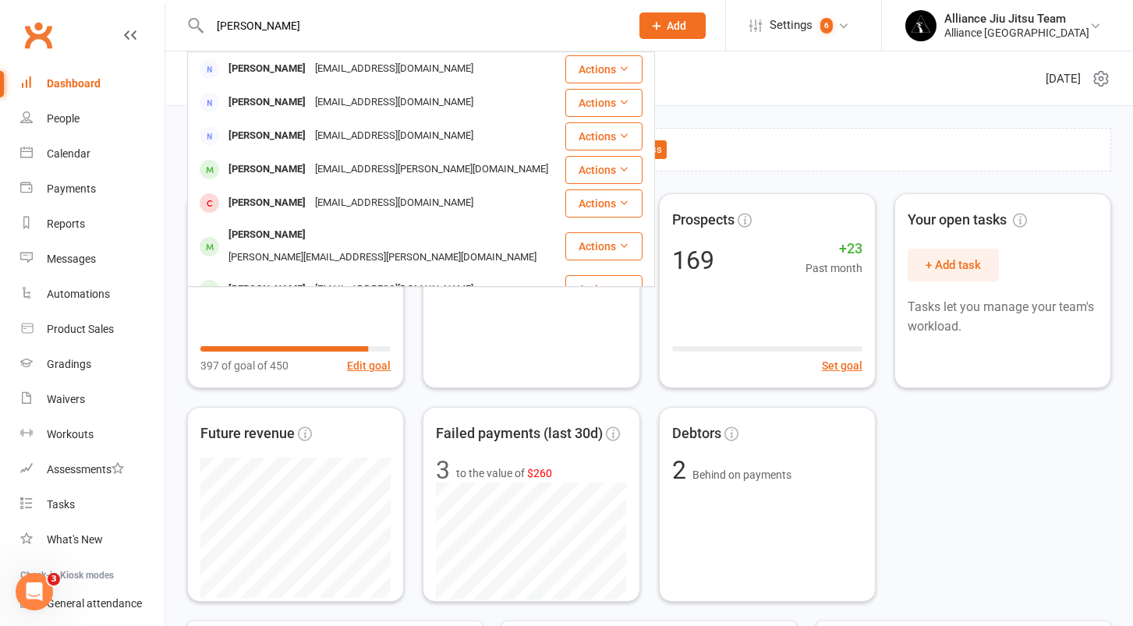
type input "[PERSON_NAME]"
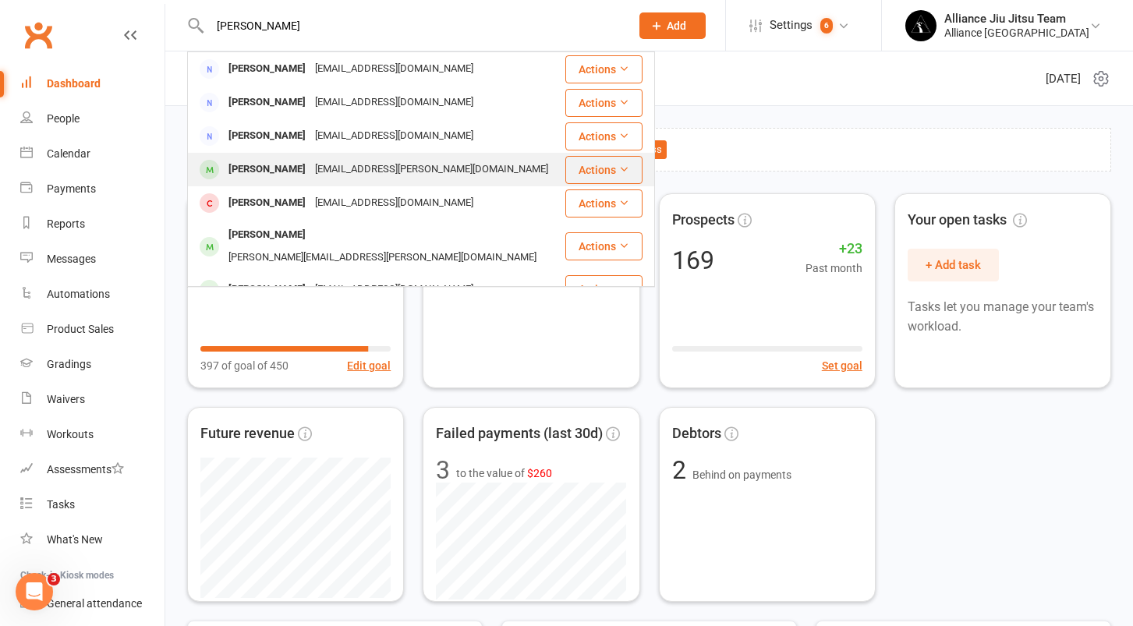
drag, startPoint x: 408, startPoint y: 33, endPoint x: 305, endPoint y: 173, distance: 174.1
click at [310, 173] on div "[EMAIL_ADDRESS][PERSON_NAME][DOMAIN_NAME]" at bounding box center [431, 169] width 243 height 23
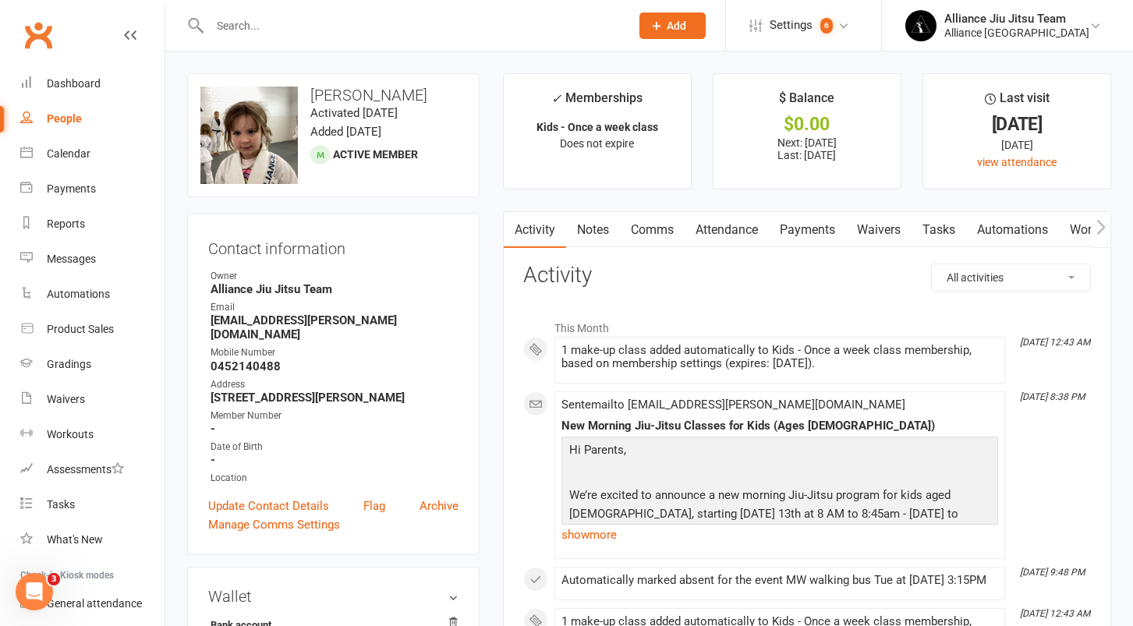
click at [796, 231] on link "Payments" at bounding box center [807, 230] width 77 height 36
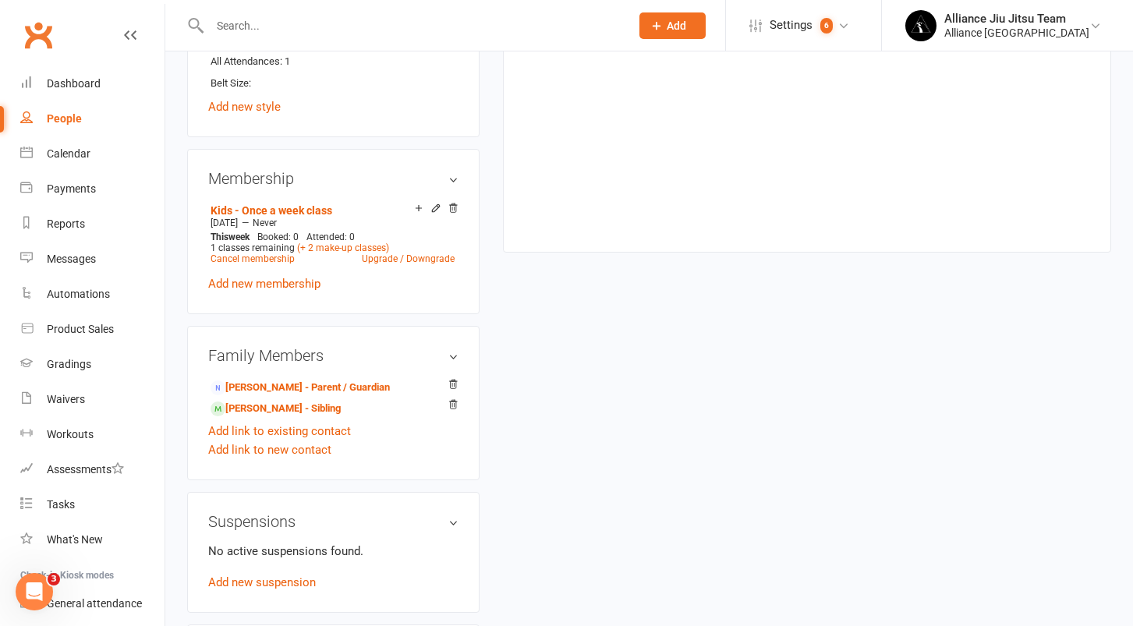
scroll to position [830, 0]
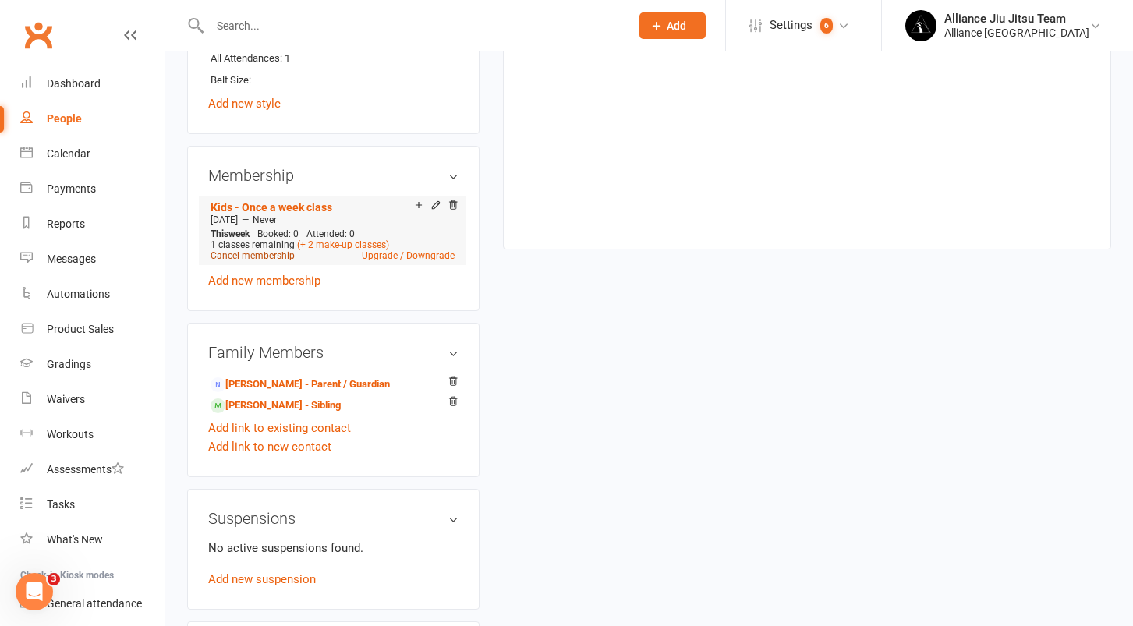
click at [268, 252] on link "Cancel membership" at bounding box center [253, 255] width 84 height 11
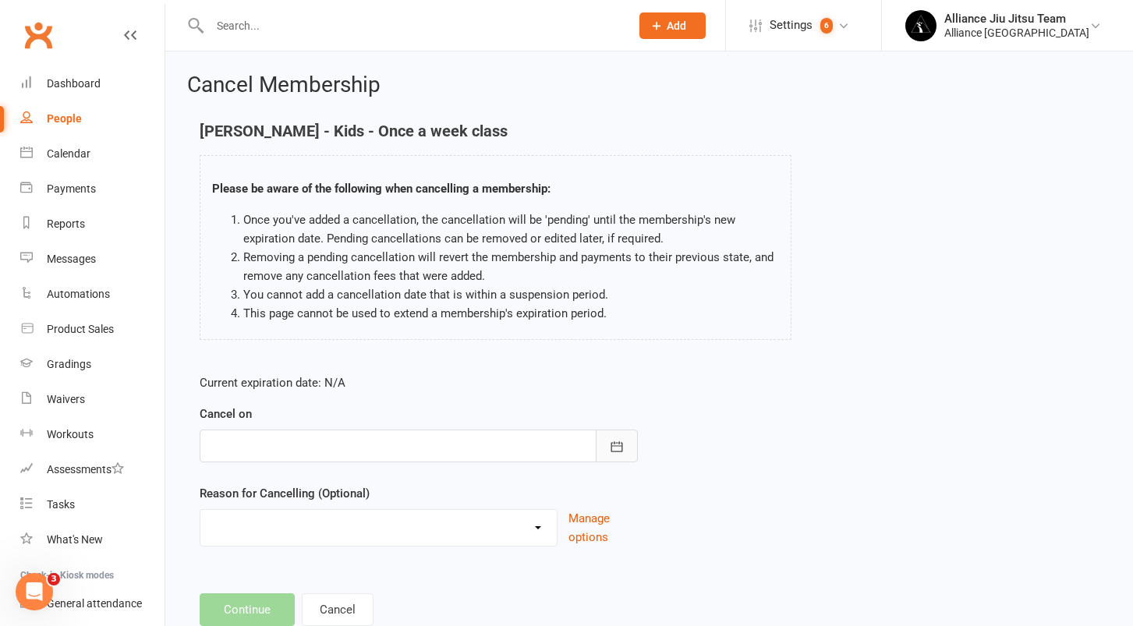
click at [624, 451] on button "button" at bounding box center [617, 446] width 42 height 33
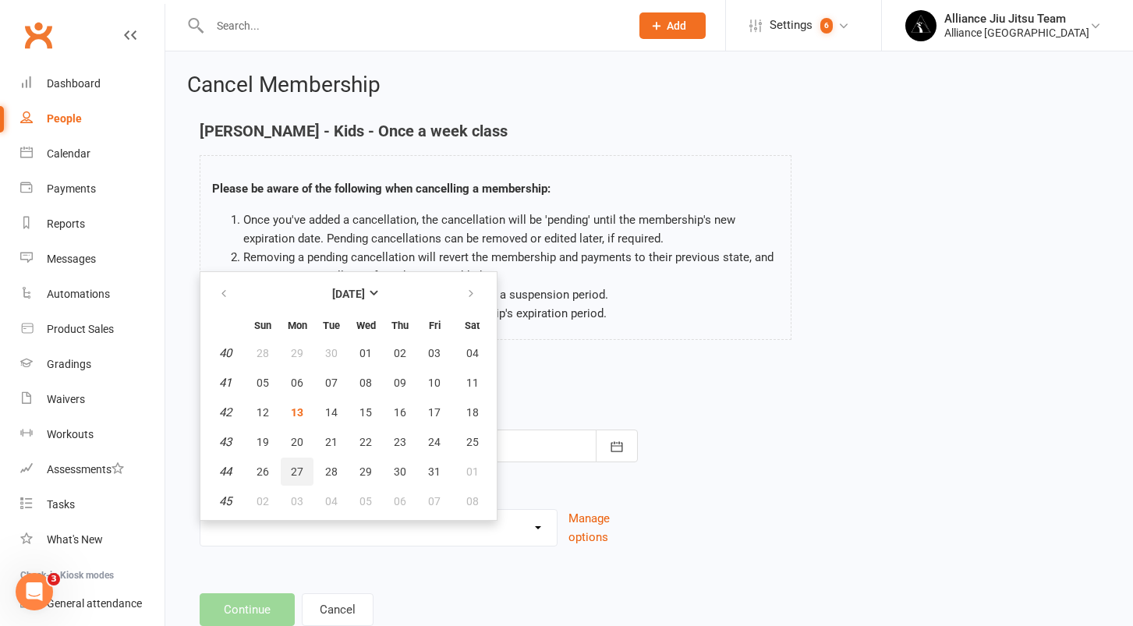
click at [299, 463] on button "27" at bounding box center [297, 472] width 33 height 28
type input "[DATE]"
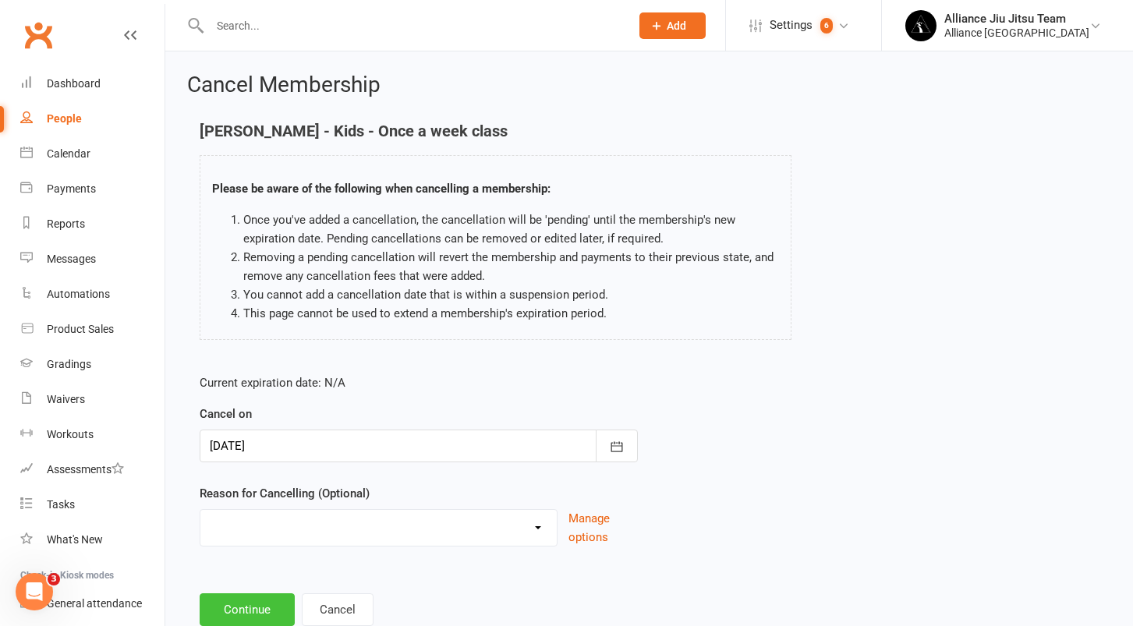
click at [252, 600] on button "Continue" at bounding box center [247, 609] width 95 height 33
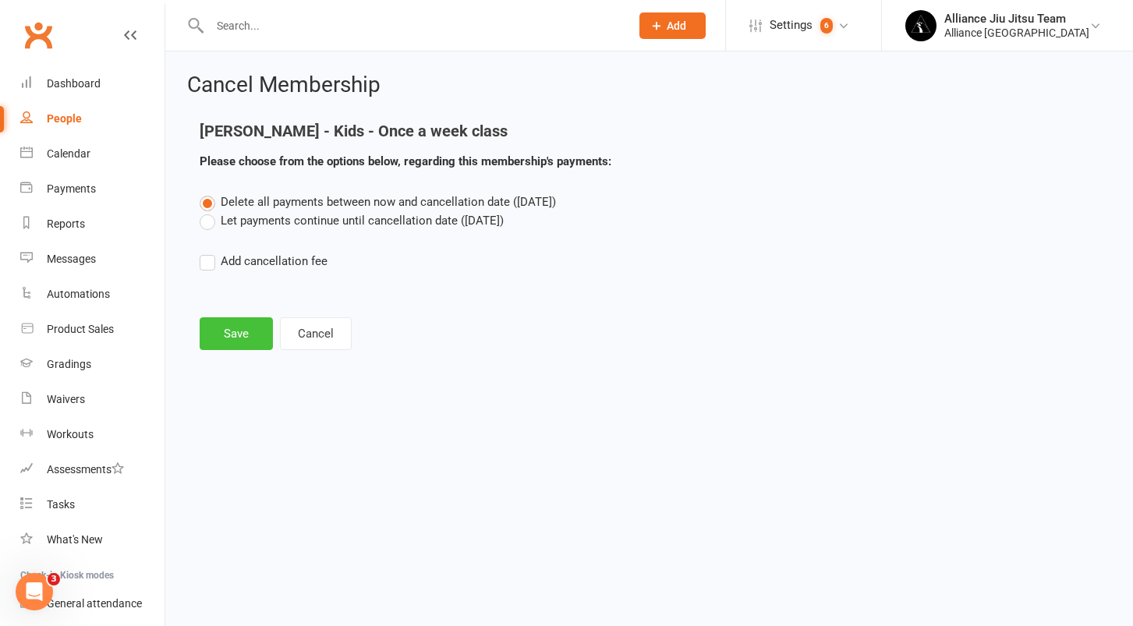
click at [229, 318] on button "Save" at bounding box center [236, 333] width 73 height 33
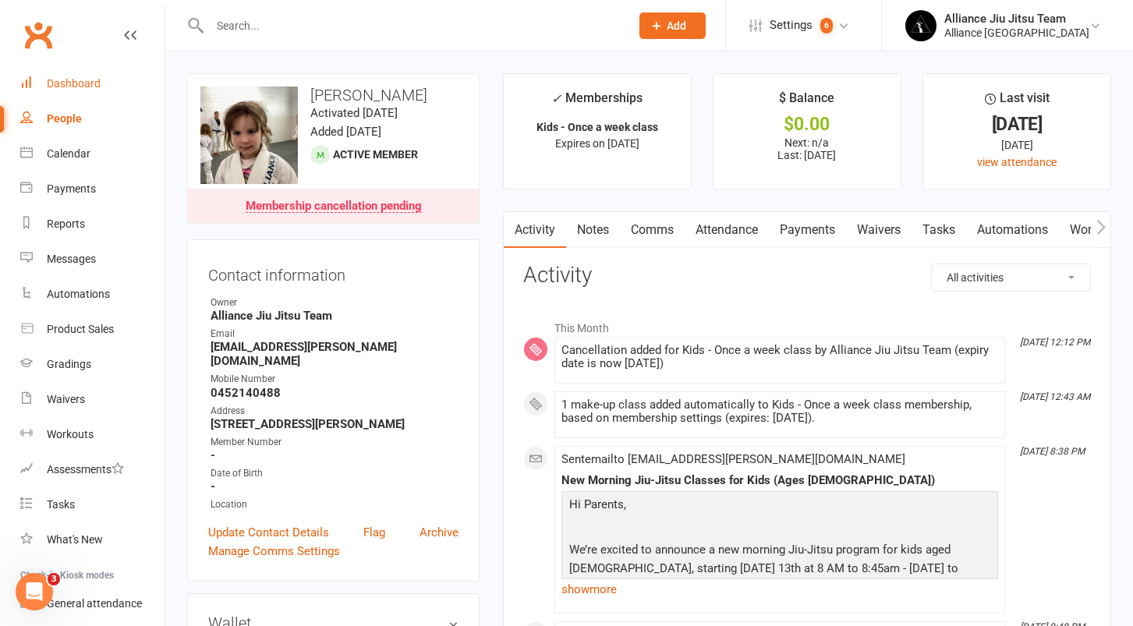
click at [82, 84] on div "Dashboard" at bounding box center [74, 83] width 54 height 12
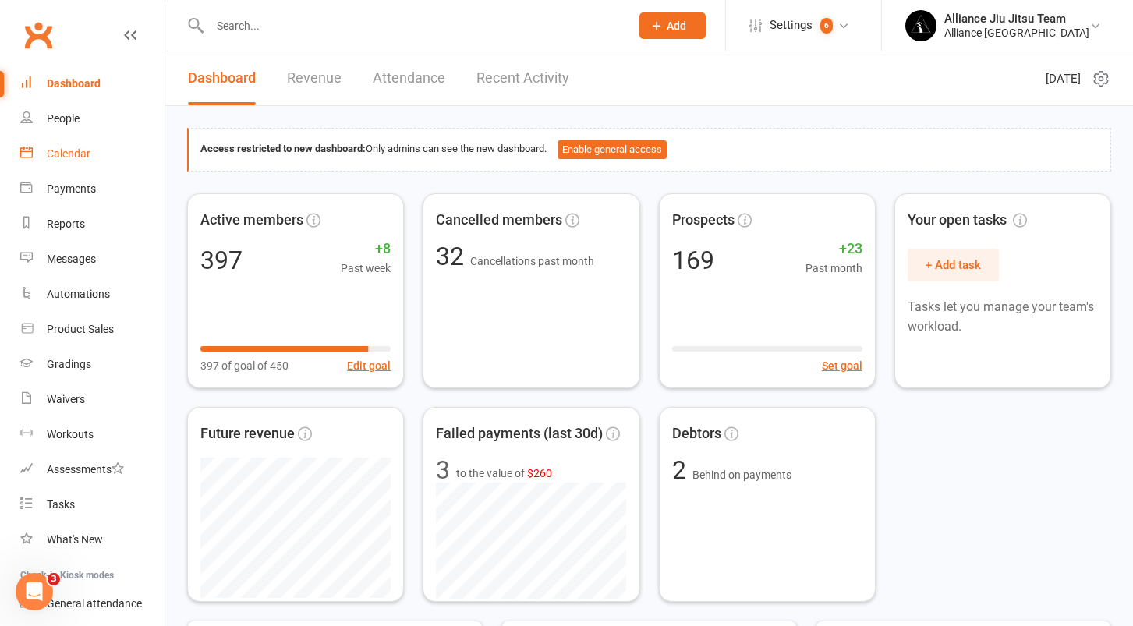
click at [73, 147] on link "Calendar" at bounding box center [92, 153] width 144 height 35
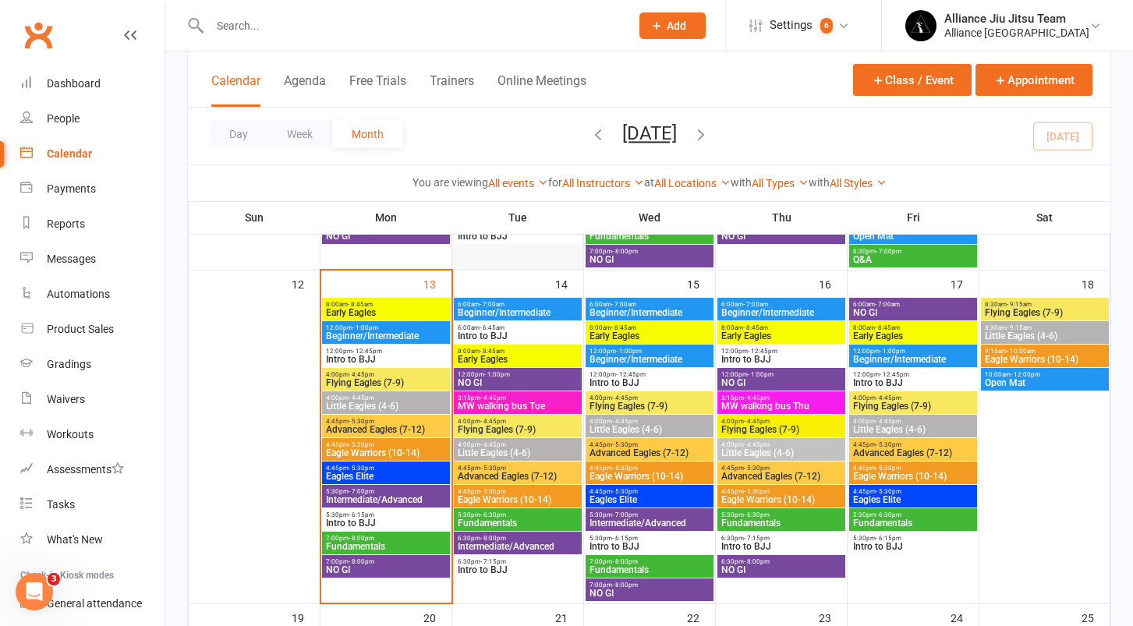
scroll to position [646, 0]
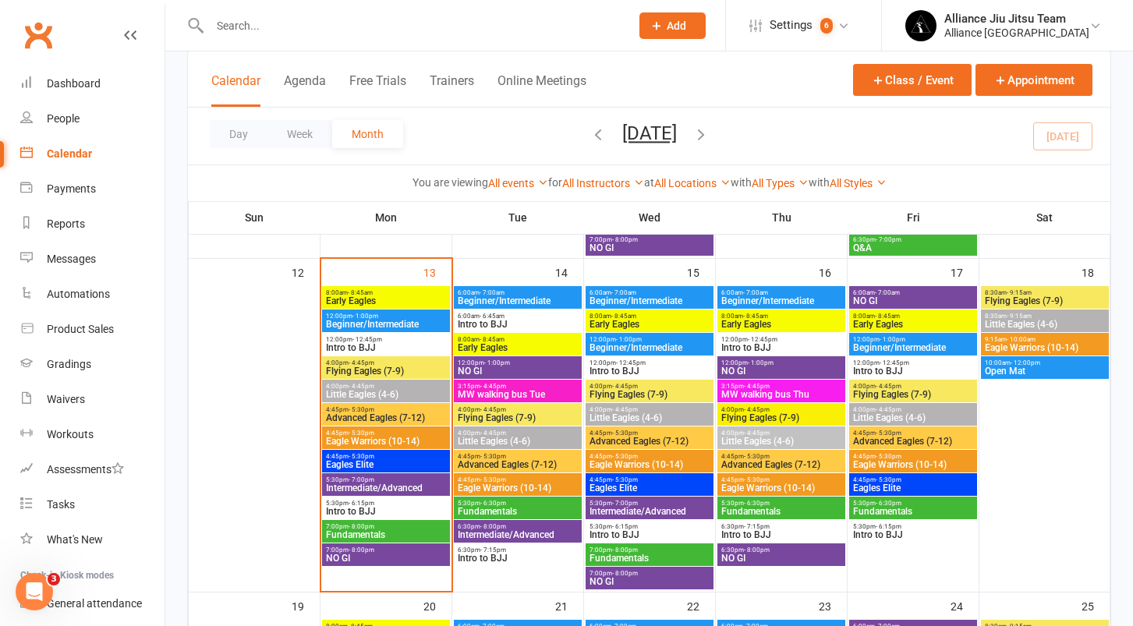
click at [512, 417] on span "Flying Eagles (7-9)" at bounding box center [518, 417] width 122 height 9
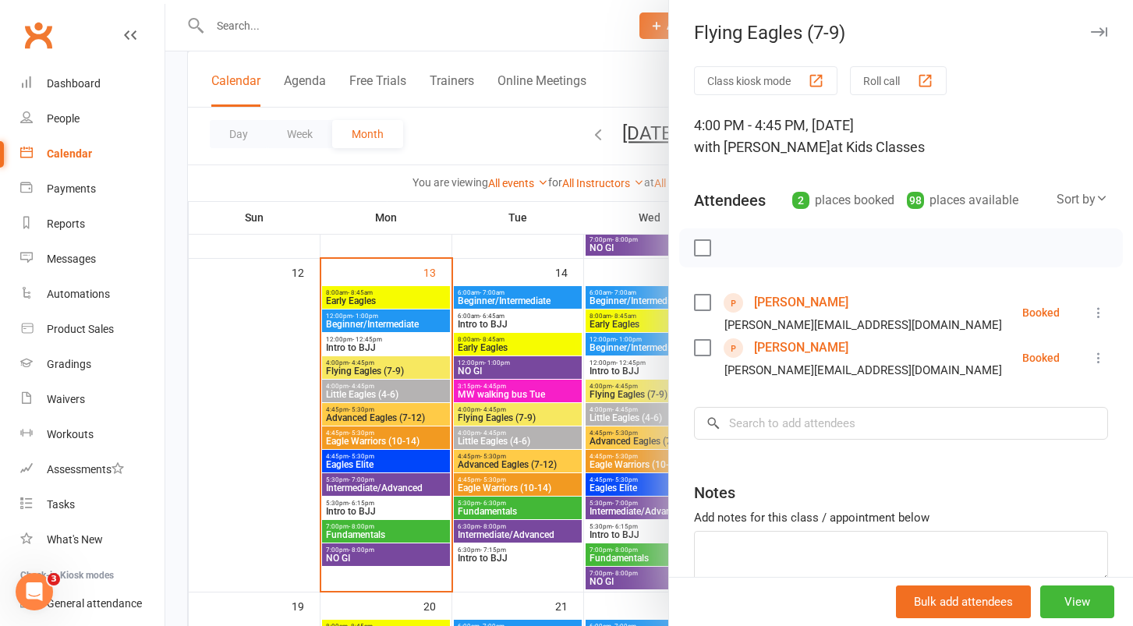
click at [524, 395] on div at bounding box center [649, 313] width 968 height 626
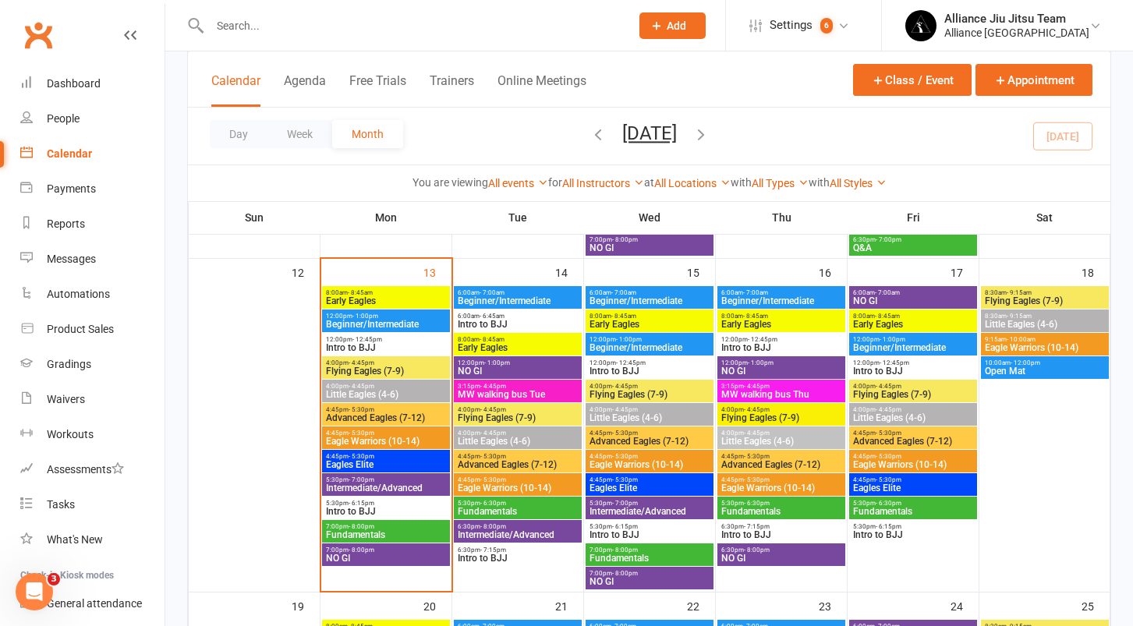
click at [507, 391] on span "MW walking bus Tue" at bounding box center [518, 394] width 122 height 9
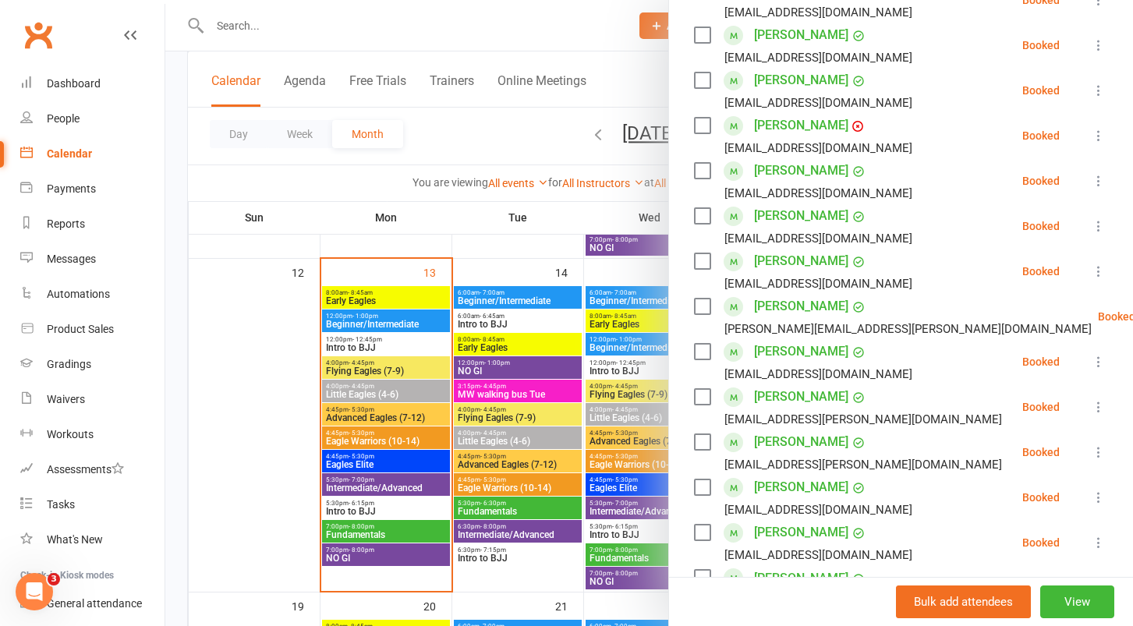
scroll to position [404, 0]
click at [1099, 453] on icon at bounding box center [1099, 452] width 16 height 16
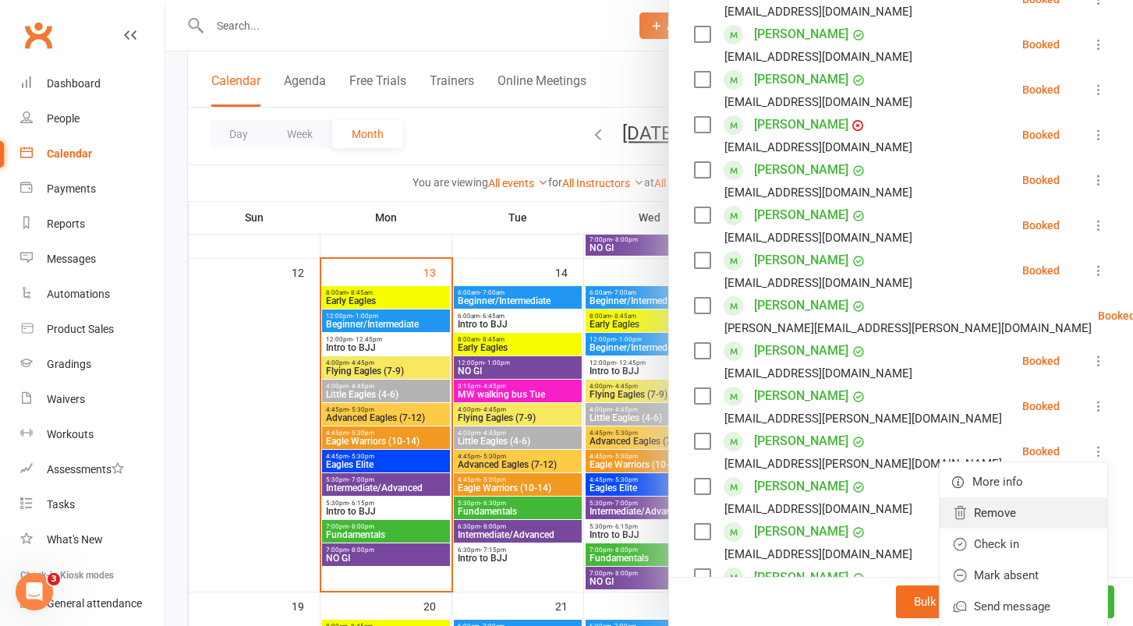
click at [1011, 515] on link "Remove" at bounding box center [1024, 512] width 168 height 31
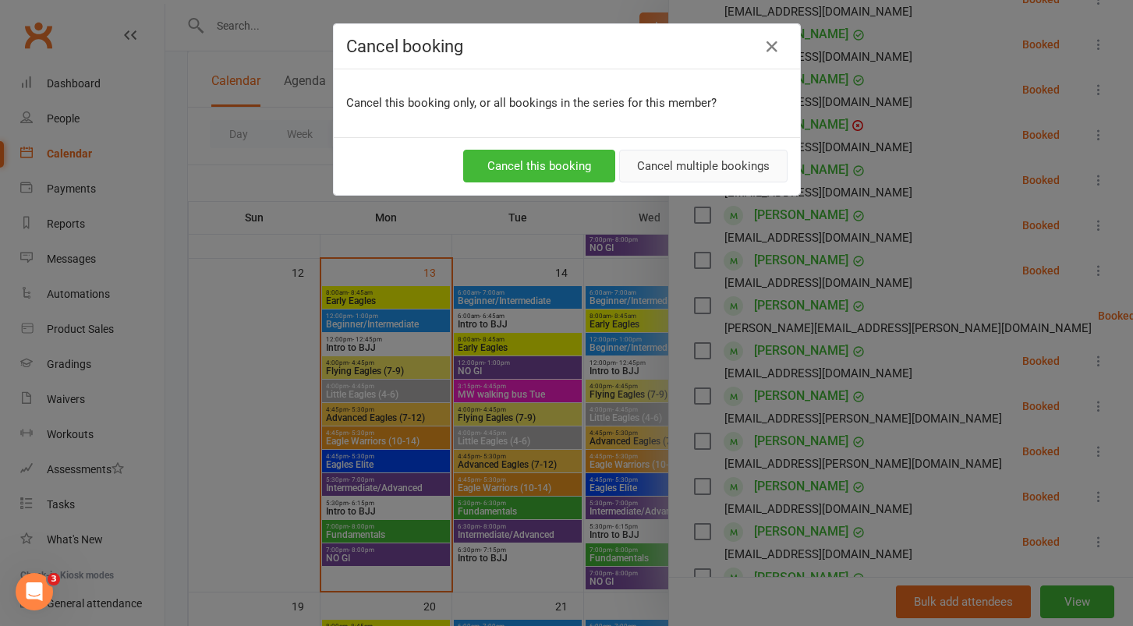
click at [667, 171] on button "Cancel multiple bookings" at bounding box center [703, 166] width 168 height 33
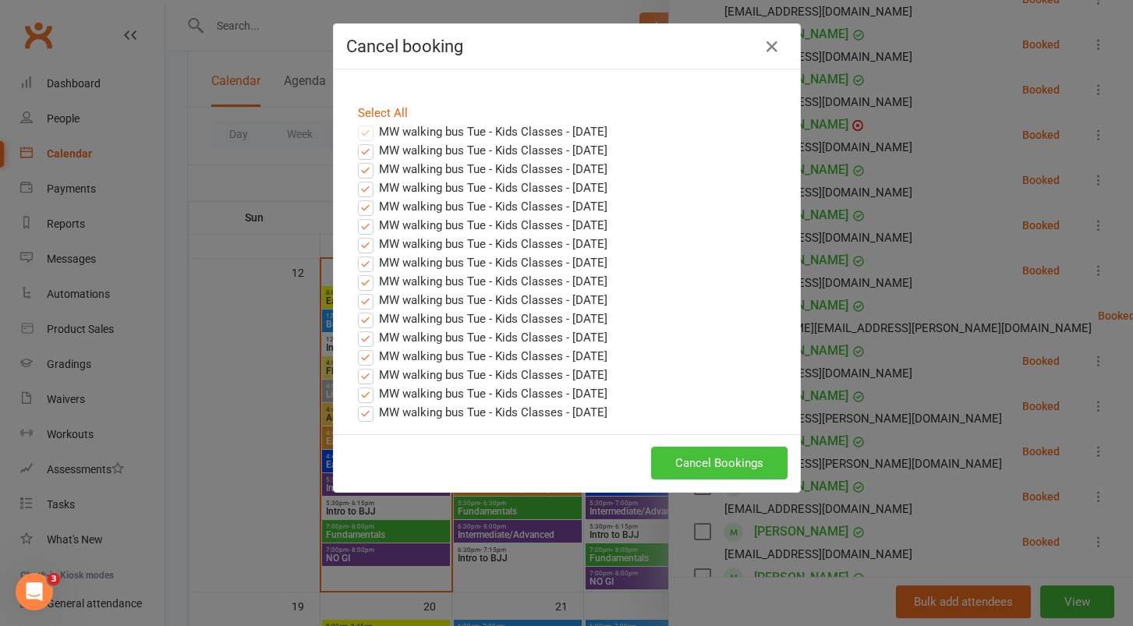
click at [730, 474] on button "Cancel Bookings" at bounding box center [719, 463] width 136 height 33
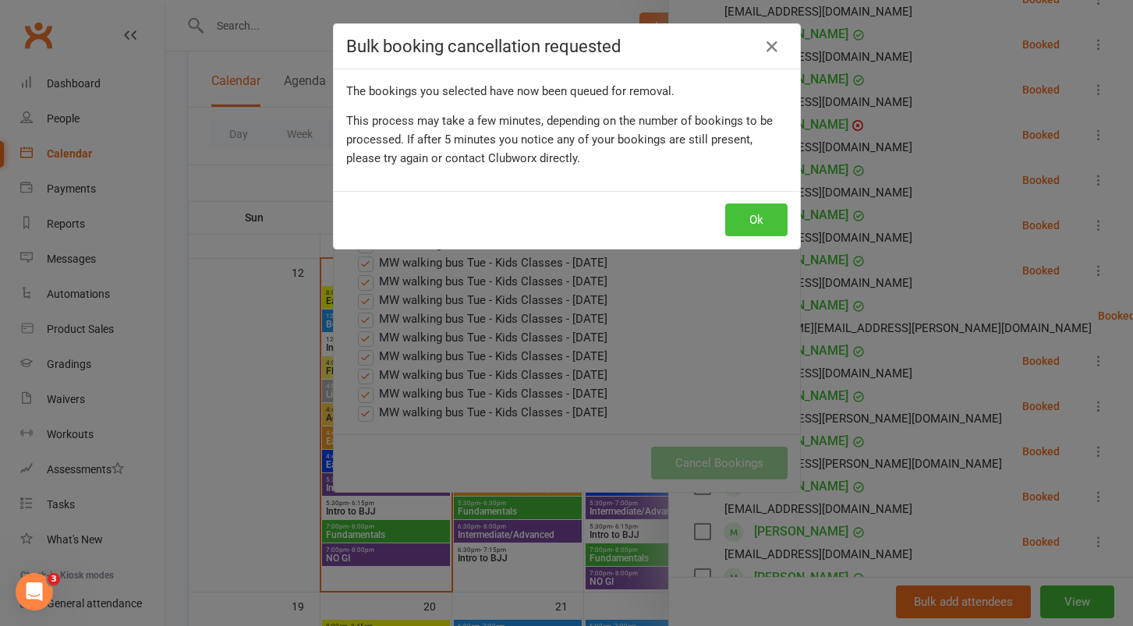
click at [770, 218] on button "Ok" at bounding box center [756, 220] width 62 height 33
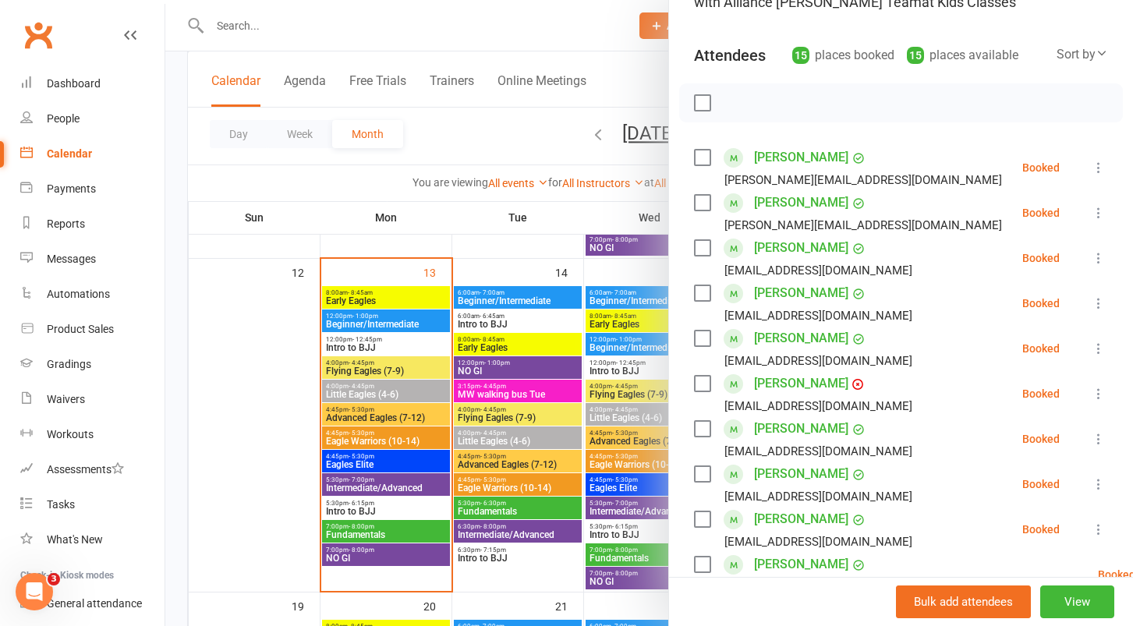
scroll to position [138, 0]
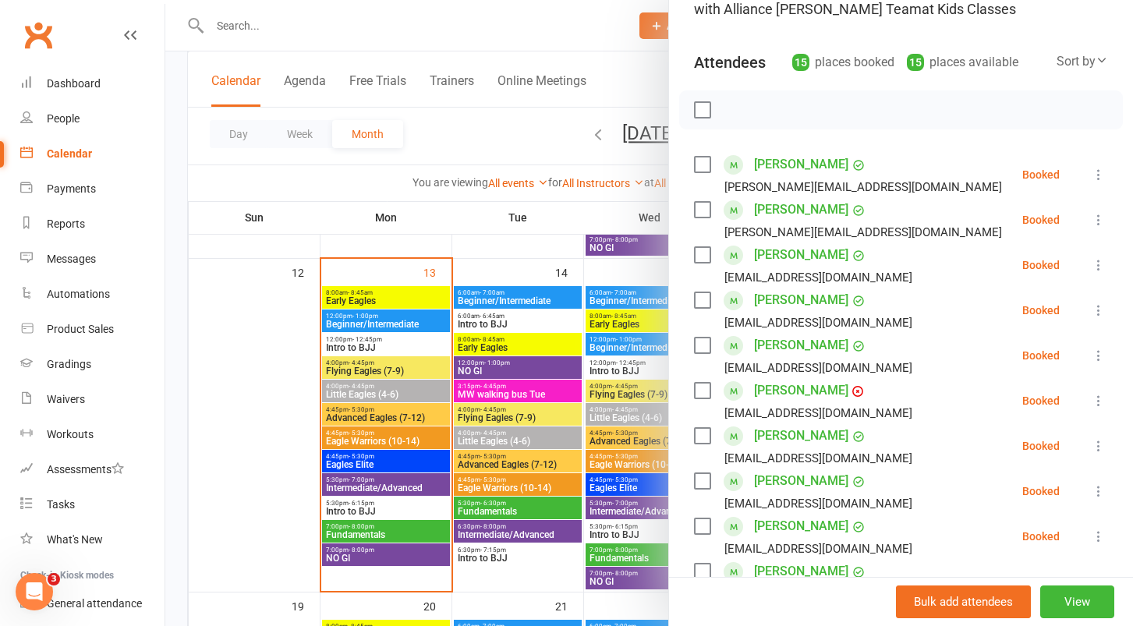
click at [542, 323] on div at bounding box center [649, 313] width 968 height 626
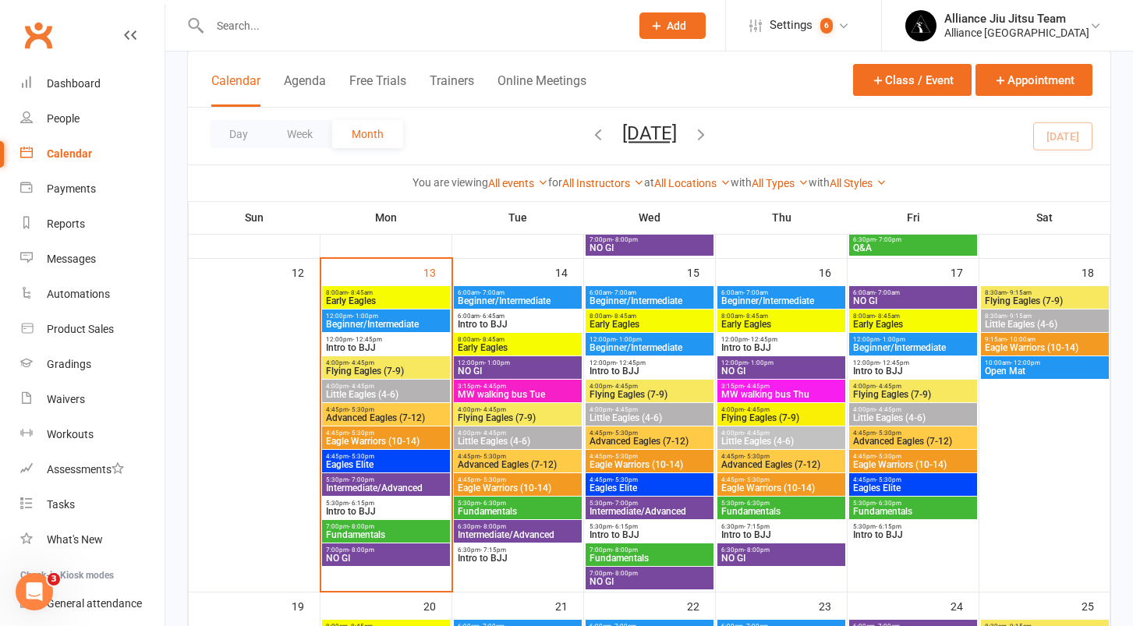
click at [750, 387] on span "- 4:45pm" at bounding box center [757, 386] width 26 height 7
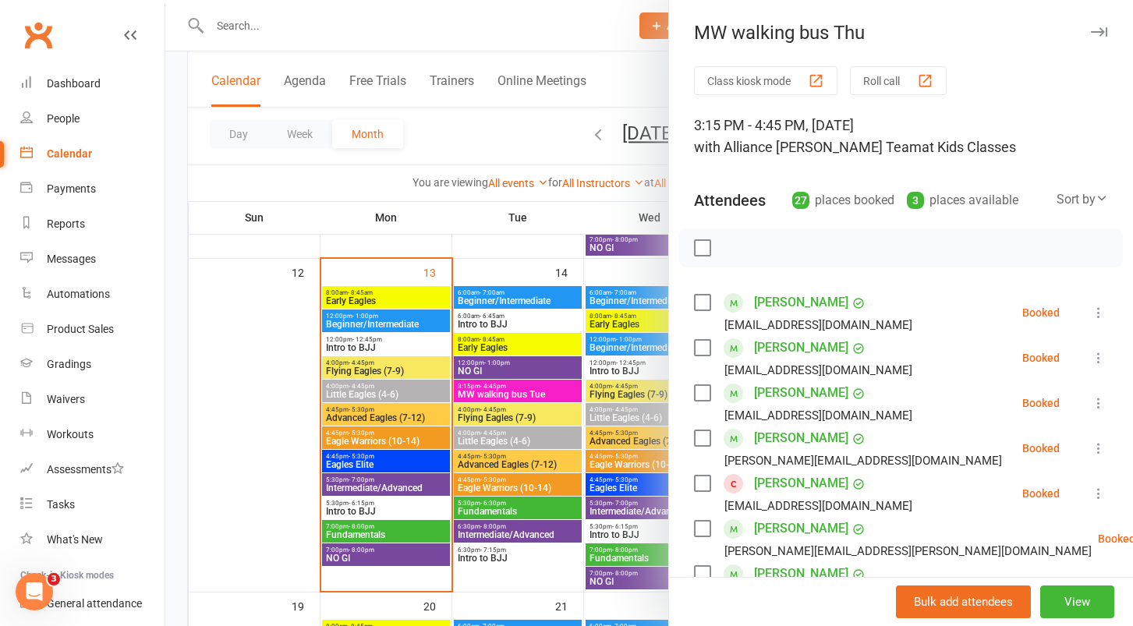
scroll to position [0, 0]
click at [61, 87] on div "Dashboard" at bounding box center [74, 83] width 54 height 12
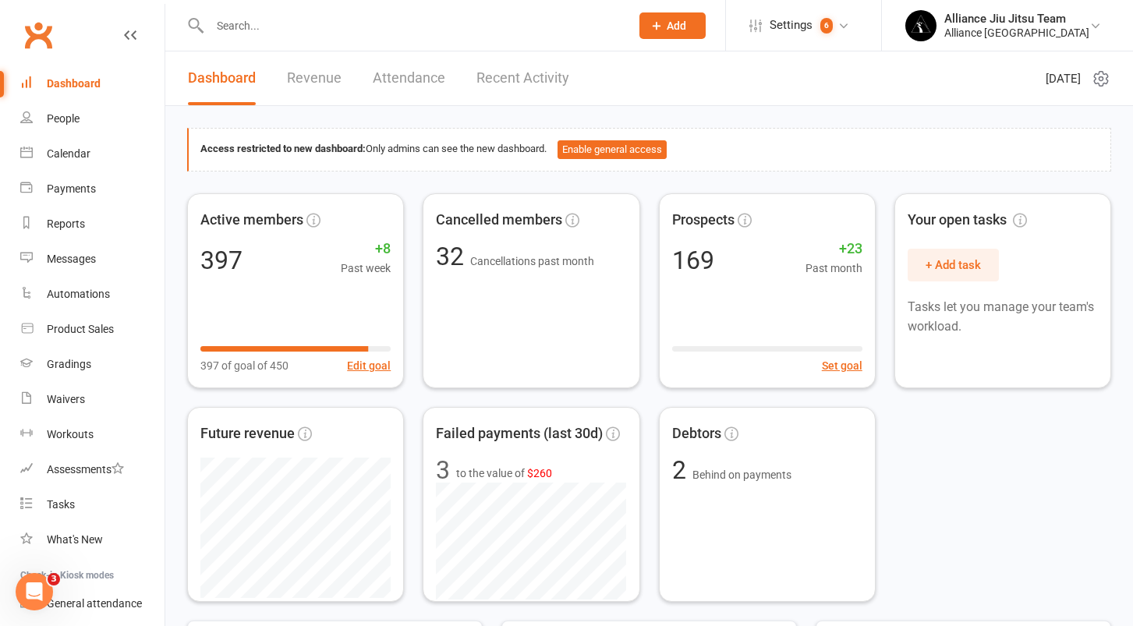
click at [364, 25] on input "text" at bounding box center [412, 26] width 414 height 22
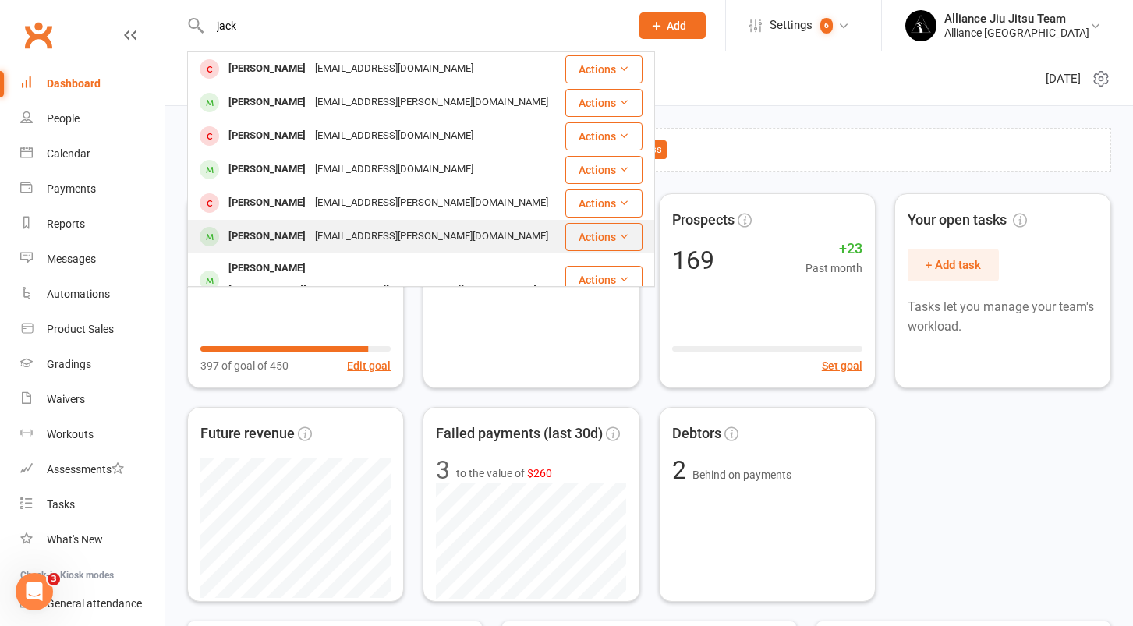
type input "jack"
click at [310, 235] on div "[EMAIL_ADDRESS][PERSON_NAME][DOMAIN_NAME]" at bounding box center [431, 236] width 243 height 23
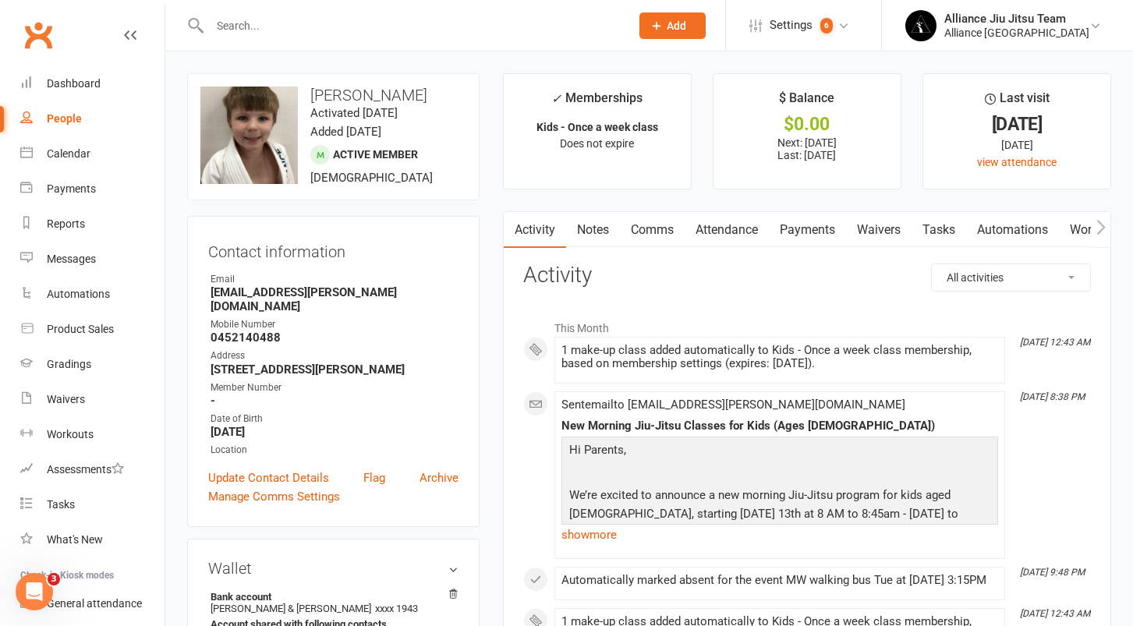
click at [801, 225] on link "Payments" at bounding box center [807, 230] width 77 height 36
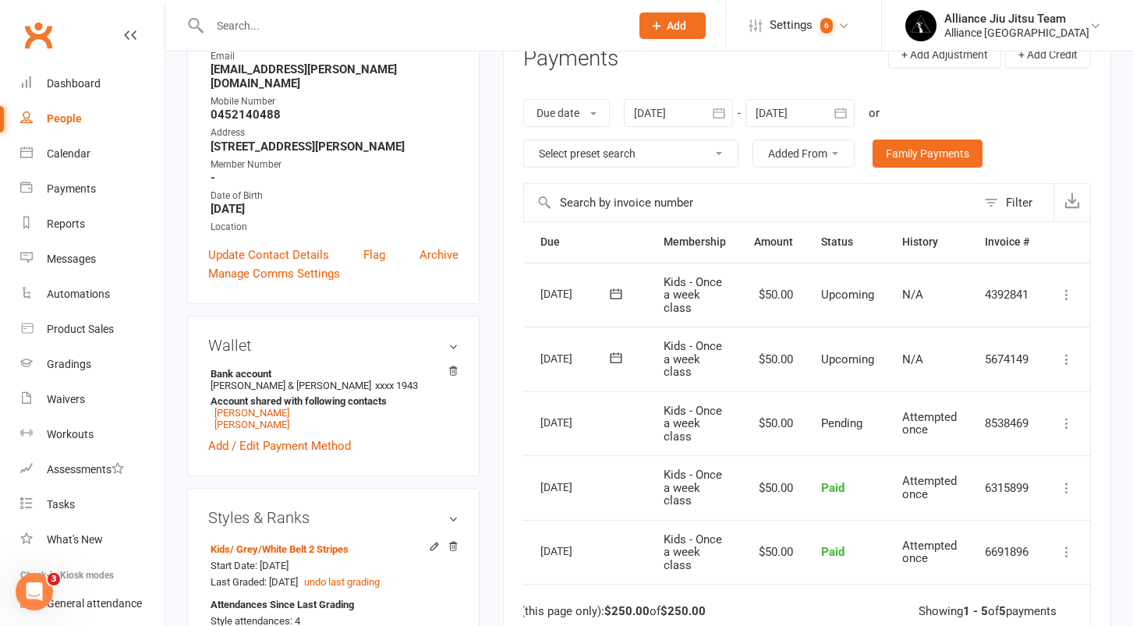
scroll to position [0, 48]
click at [1066, 355] on icon at bounding box center [1067, 360] width 16 height 16
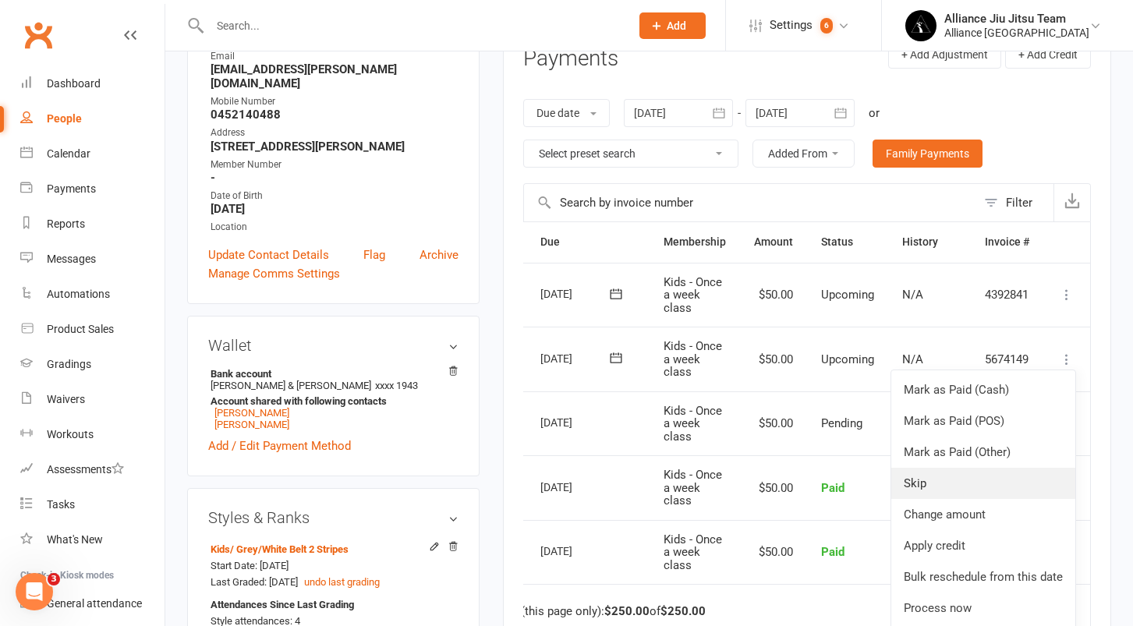
click at [968, 477] on link "Skip" at bounding box center [983, 483] width 184 height 31
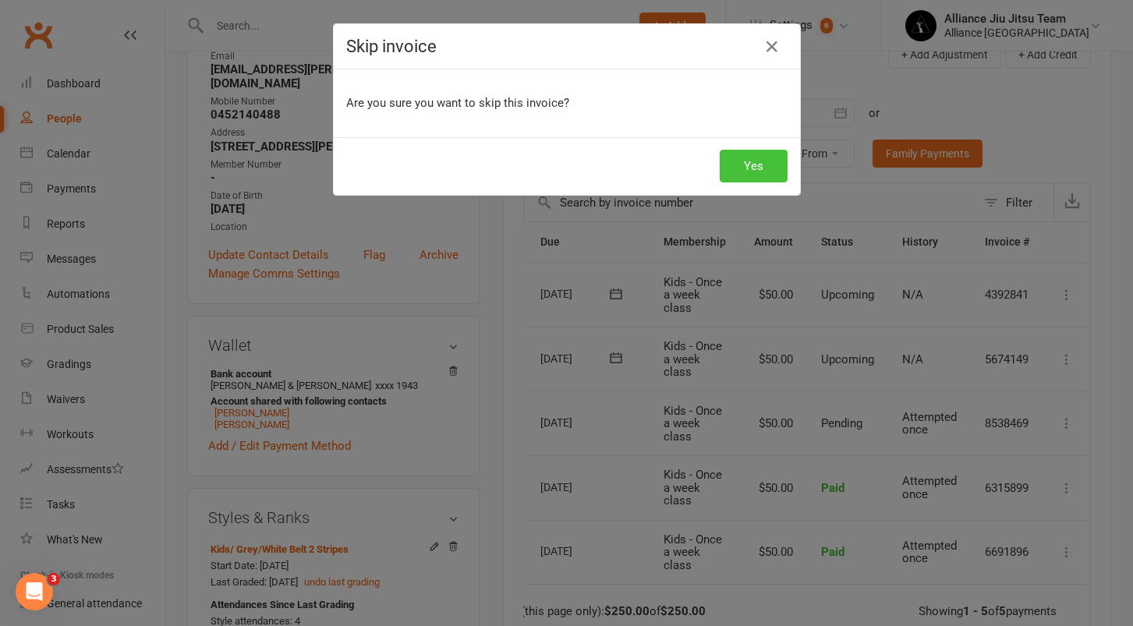
click at [743, 178] on button "Yes" at bounding box center [754, 166] width 68 height 33
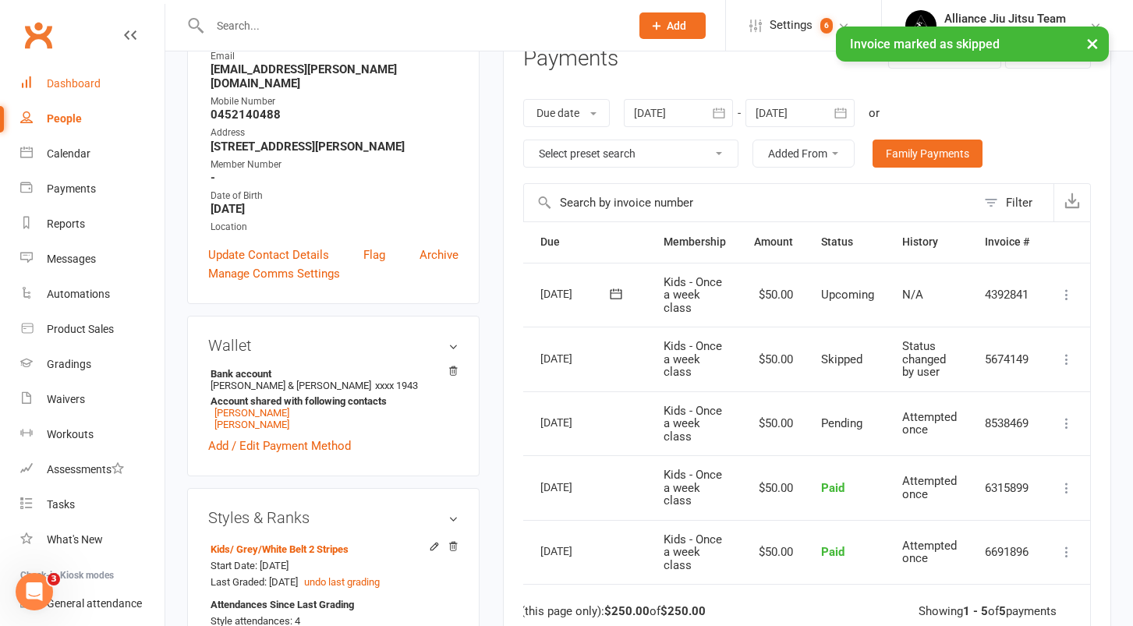
click at [71, 76] on link "Dashboard" at bounding box center [92, 83] width 144 height 35
